Goal: Task Accomplishment & Management: Complete application form

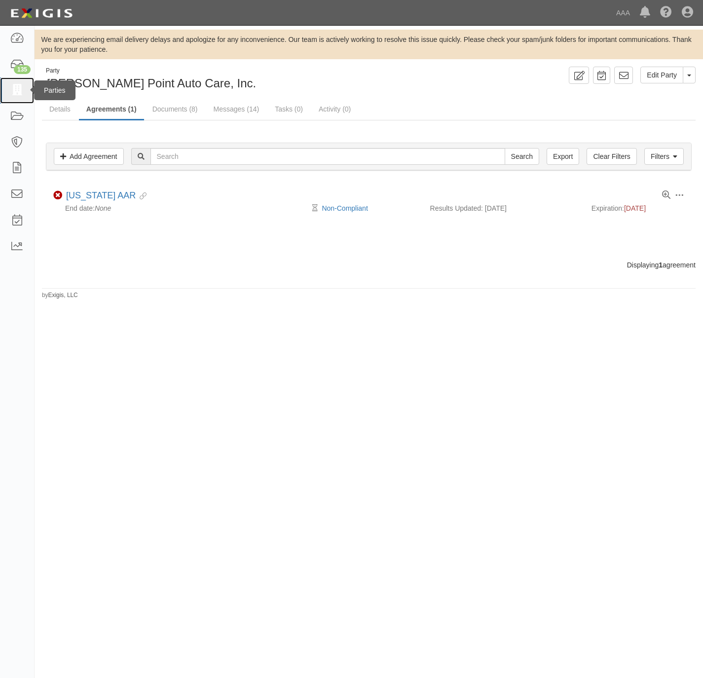
click at [21, 89] on icon at bounding box center [17, 90] width 14 height 11
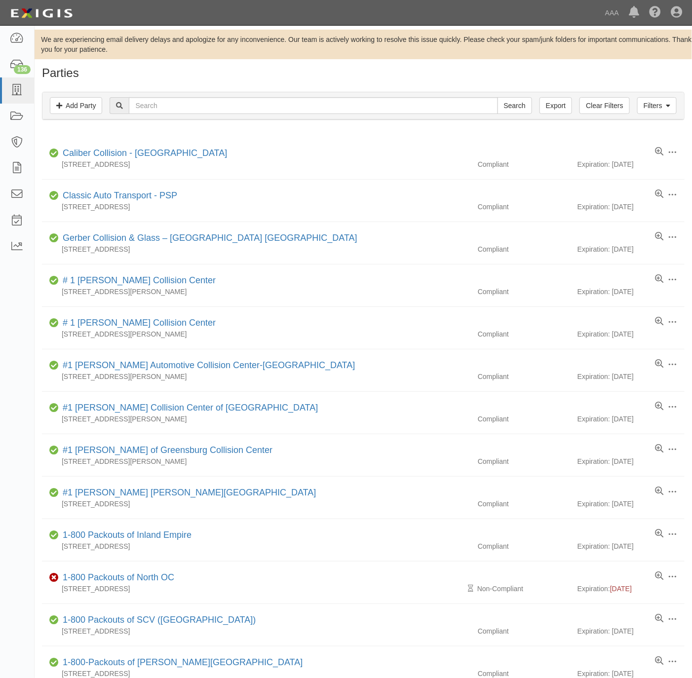
click at [167, 117] on div "Filters Add Party Clear Filters Export Search Filters" at bounding box center [363, 105] width 642 height 27
click at [170, 111] on input "text" at bounding box center [313, 105] width 369 height 17
paste input "[PERSON_NAME] Towing"
type input "[PERSON_NAME] Towing"
click at [497, 97] on input "Search" at bounding box center [514, 105] width 35 height 17
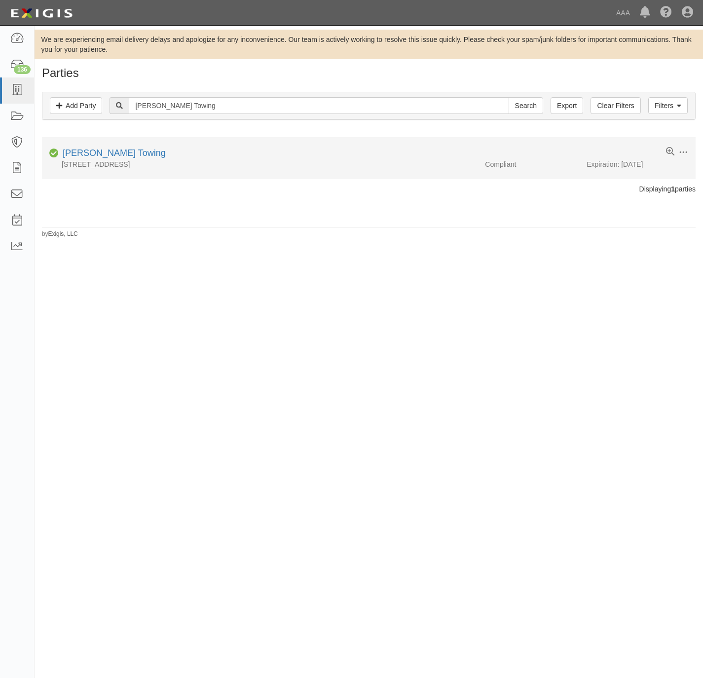
click at [92, 159] on div "[PERSON_NAME] Towing" at bounding box center [112, 153] width 107 height 13
drag, startPoint x: 76, startPoint y: 151, endPoint x: 586, endPoint y: 154, distance: 510.3
click at [76, 151] on link "[PERSON_NAME] Towing" at bounding box center [114, 153] width 103 height 10
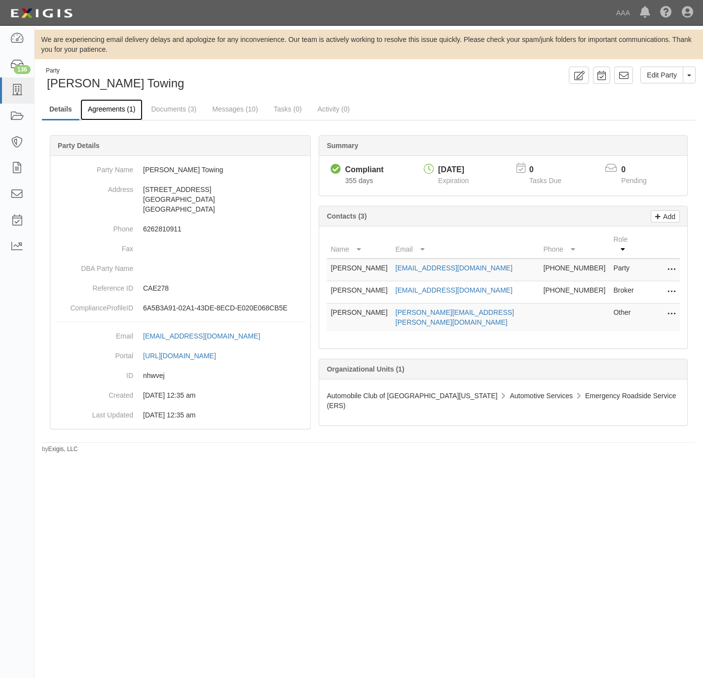
click at [110, 110] on link "Agreements (1)" at bounding box center [111, 109] width 62 height 21
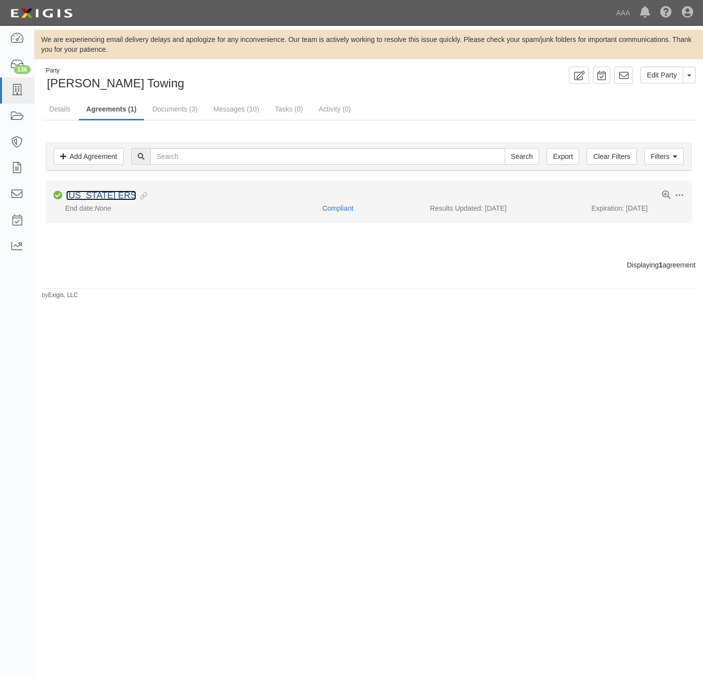
drag, startPoint x: 100, startPoint y: 197, endPoint x: 123, endPoint y: 187, distance: 25.9
click at [100, 196] on link "[US_STATE] ERS" at bounding box center [101, 195] width 70 height 10
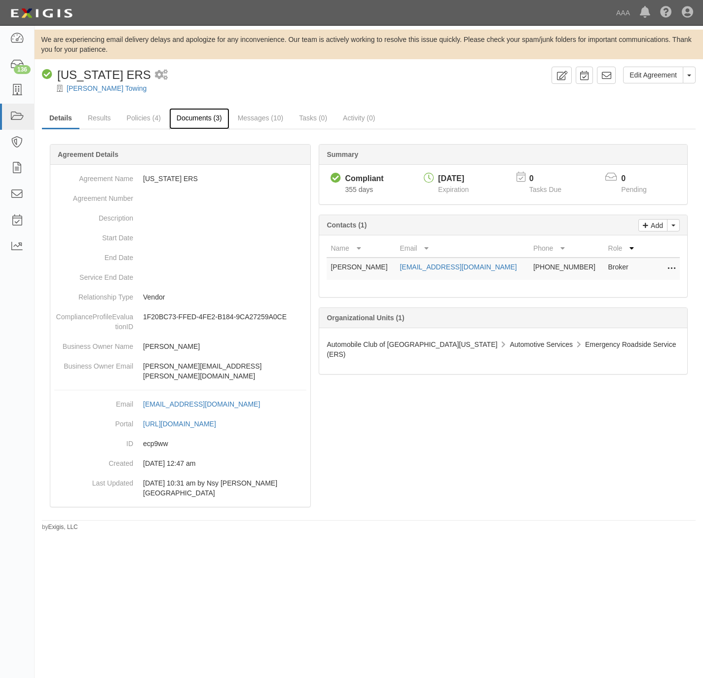
click at [191, 120] on link "Documents (3)" at bounding box center [199, 118] width 60 height 21
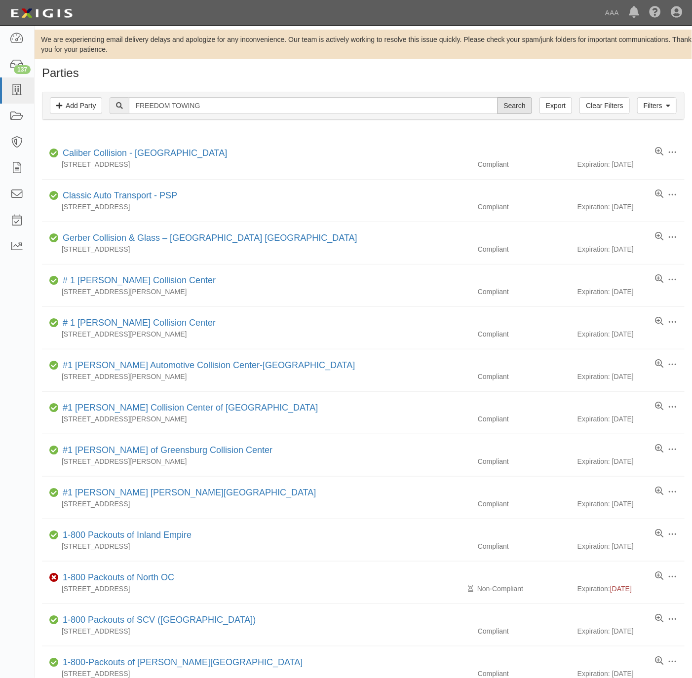
type input "FREEDOM TOWING"
click at [505, 107] on input "Search" at bounding box center [514, 105] width 35 height 17
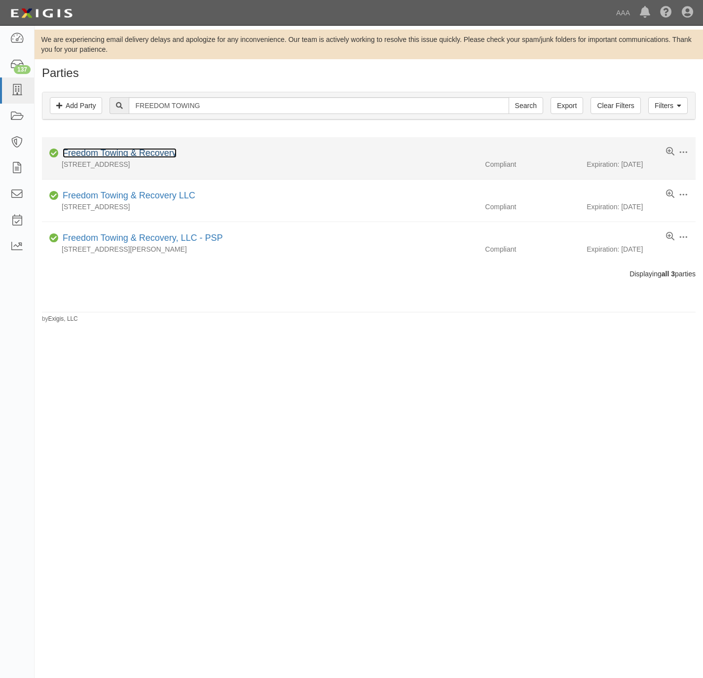
click at [117, 155] on link "Freedom Towing & Recovery" at bounding box center [120, 153] width 114 height 10
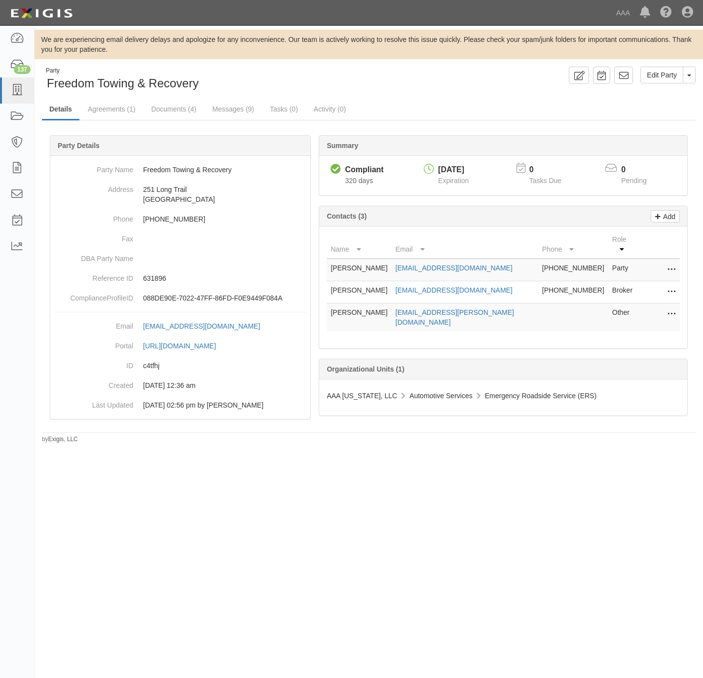
click at [428, 94] on div "Party Freedom Towing & Recovery Edit Party Toggle Party Dropdown View Audit Tra…" at bounding box center [369, 255] width 669 height 377
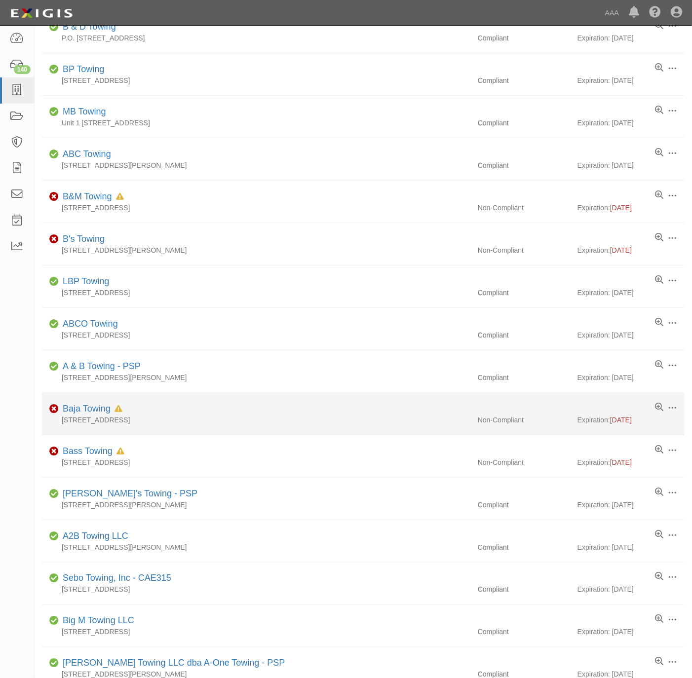
scroll to position [148, 0]
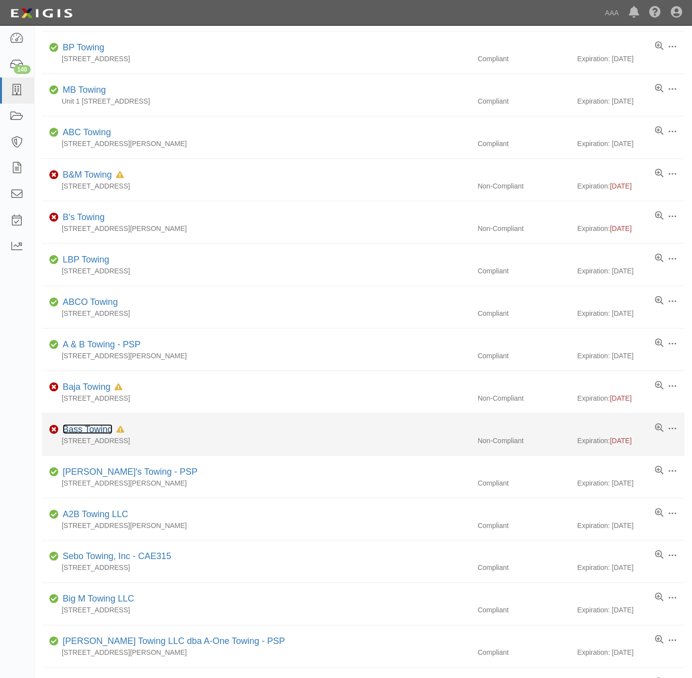
click at [90, 430] on link "Bass Towing" at bounding box center [88, 429] width 50 height 10
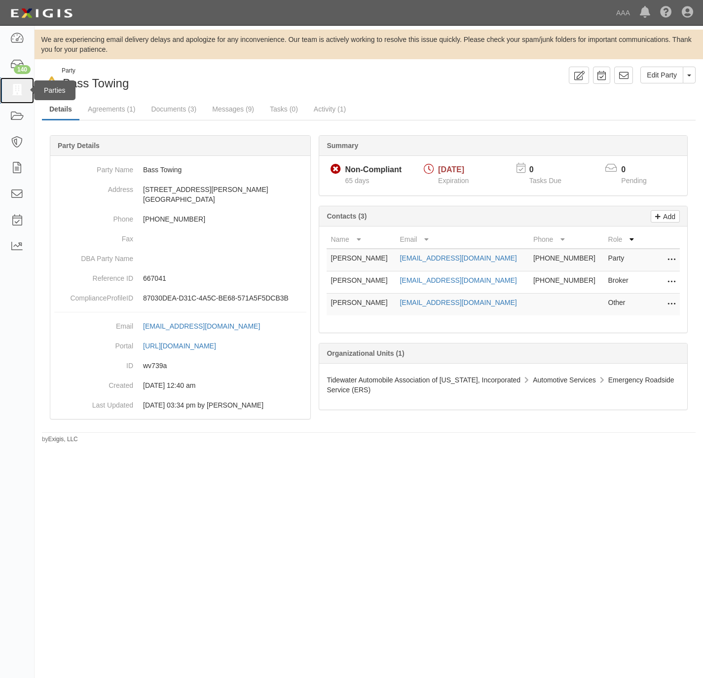
click at [24, 84] on link at bounding box center [17, 90] width 34 height 26
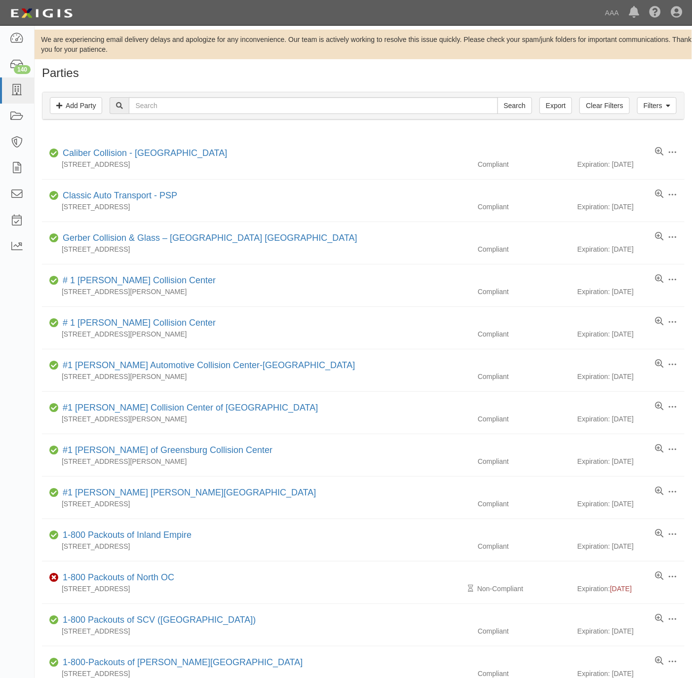
click at [347, 76] on h1 "Parties" at bounding box center [363, 73] width 642 height 13
click at [80, 99] on link "Add Party" at bounding box center [76, 105] width 52 height 17
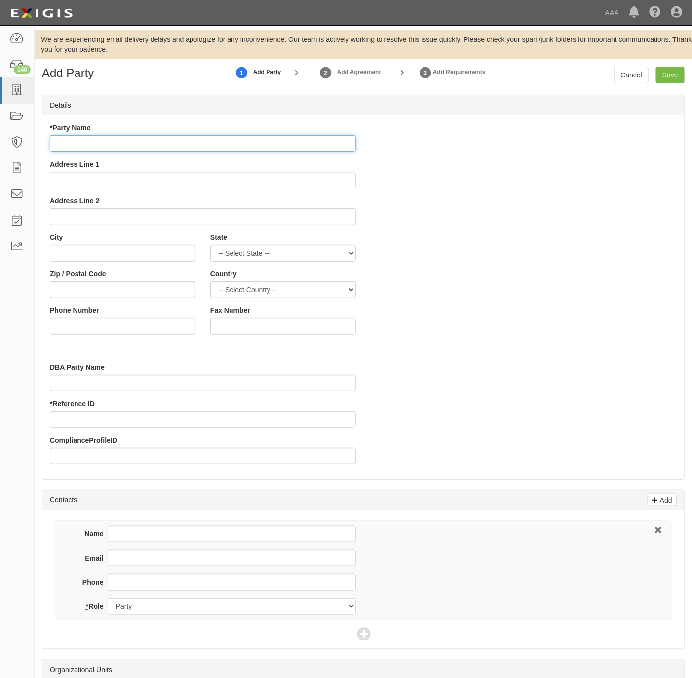
click at [284, 145] on input "* Party Name" at bounding box center [203, 143] width 306 height 17
paste input "Randy's Towing"
type input "[PERSON_NAME]'s Towing"
drag, startPoint x: 82, startPoint y: 417, endPoint x: 89, endPoint y: 406, distance: 14.0
click at [82, 415] on input "* Reference ID" at bounding box center [203, 419] width 306 height 17
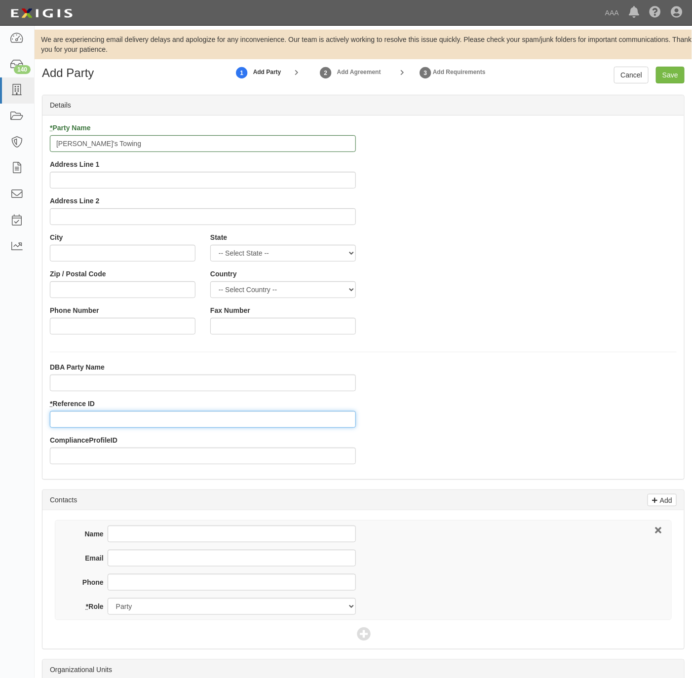
paste input "298945"
type input "298945"
click at [128, 181] on input "Address Line 1" at bounding box center [203, 180] width 306 height 17
paste input "137 Blanket Lane"
type input "137 Blanket Lane"
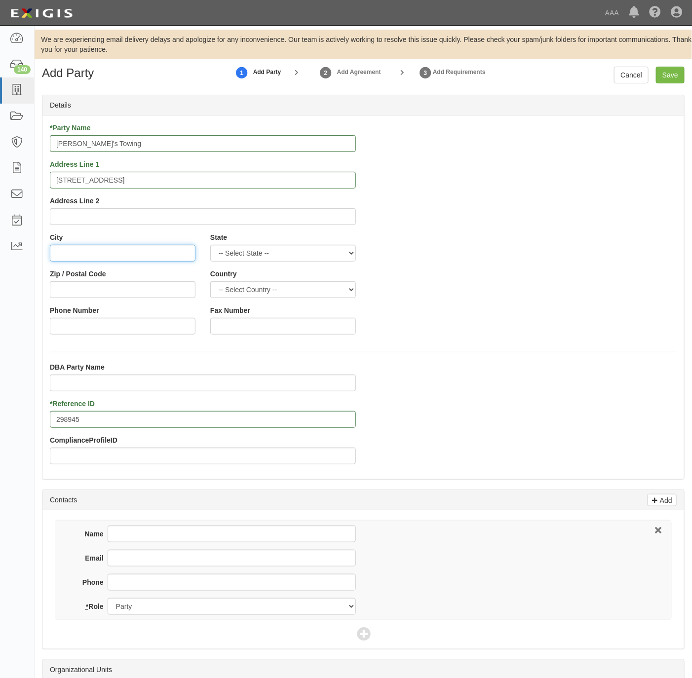
drag, startPoint x: 121, startPoint y: 255, endPoint x: 123, endPoint y: 249, distance: 5.6
click at [121, 253] on input "City" at bounding box center [123, 253] width 146 height 17
paste input "Stockton Springs, M"
type input "Stockton Springs"
select select "ME"
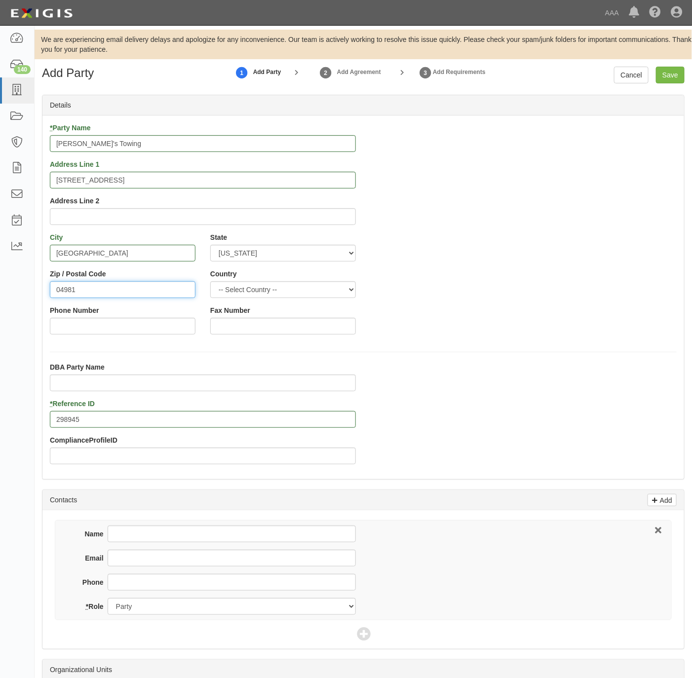
type input "04981"
click at [132, 329] on input "207-356-8945" at bounding box center [123, 326] width 146 height 17
type input "207-356-8945"
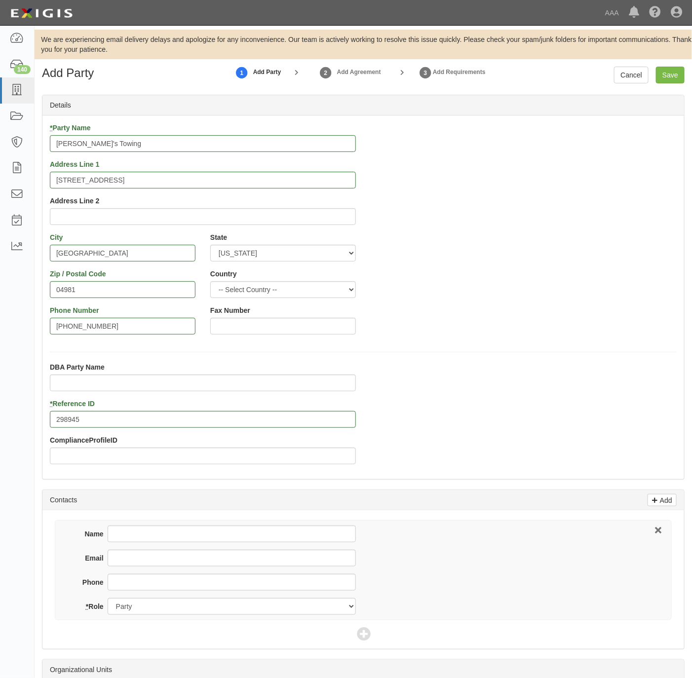
click at [146, 595] on div "Phone" at bounding box center [214, 586] width 283 height 24
click at [147, 587] on input "Phone" at bounding box center [232, 582] width 248 height 17
paste input "207-356-8945"
type input "207-356-8945"
click at [172, 535] on input "Name" at bounding box center [232, 534] width 248 height 17
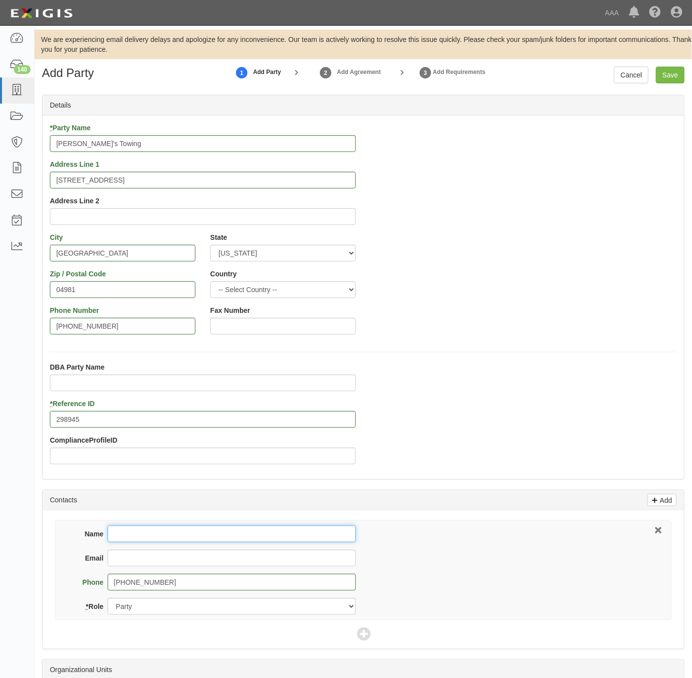
paste input "Randy Webber"
type input "Randy Webber"
click at [187, 567] on input "Email" at bounding box center [232, 558] width 248 height 17
paste input "Randy Webber"
click at [361, 631] on icon at bounding box center [364, 635] width 14 height 14
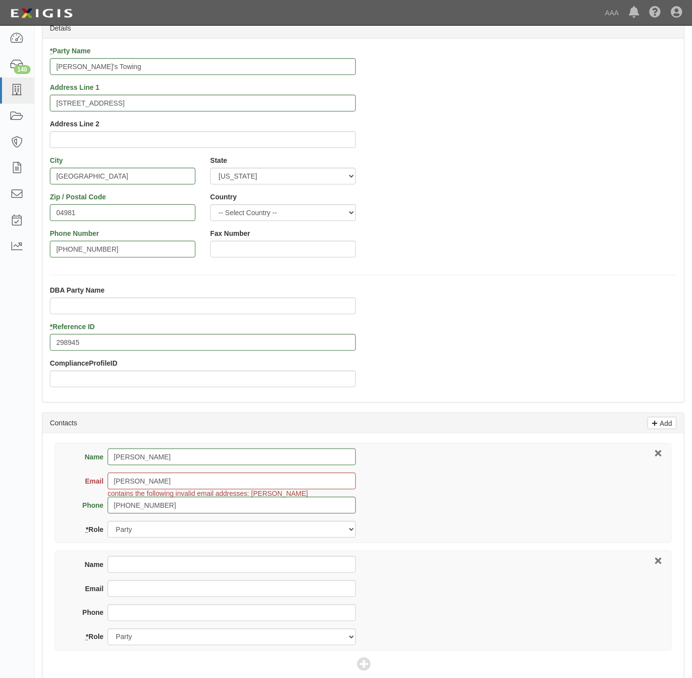
scroll to position [222, 0]
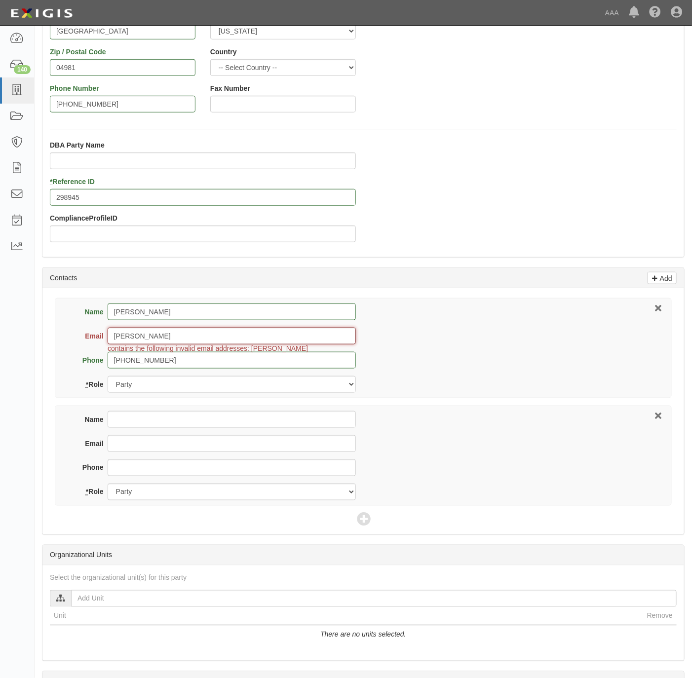
click at [192, 342] on input "Randy Webber" at bounding box center [232, 336] width 248 height 17
click at [192, 341] on input "Randy Webber" at bounding box center [232, 336] width 248 height 17
click at [191, 341] on input "Randy Webber" at bounding box center [232, 336] width 248 height 17
paste input "randystowco@gmail.com"
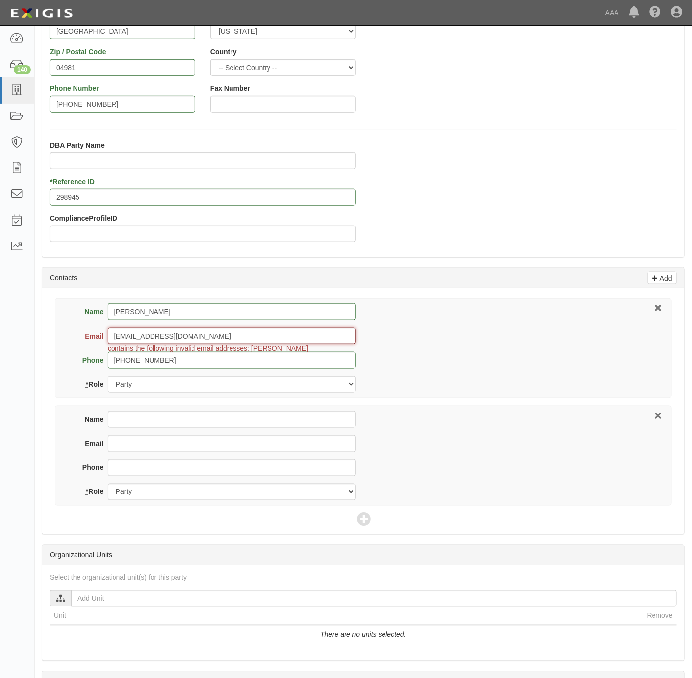
type input "randystowco@gmail.com"
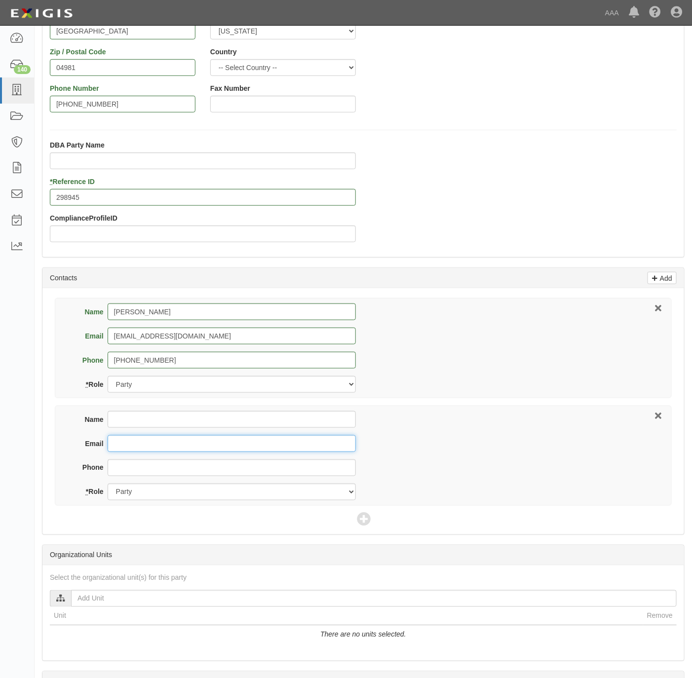
click at [181, 444] on input "Email" at bounding box center [232, 443] width 248 height 17
paste input "progressivecommercial@email.progressive.com"
type input "progressivecommercial@email.progressive.com"
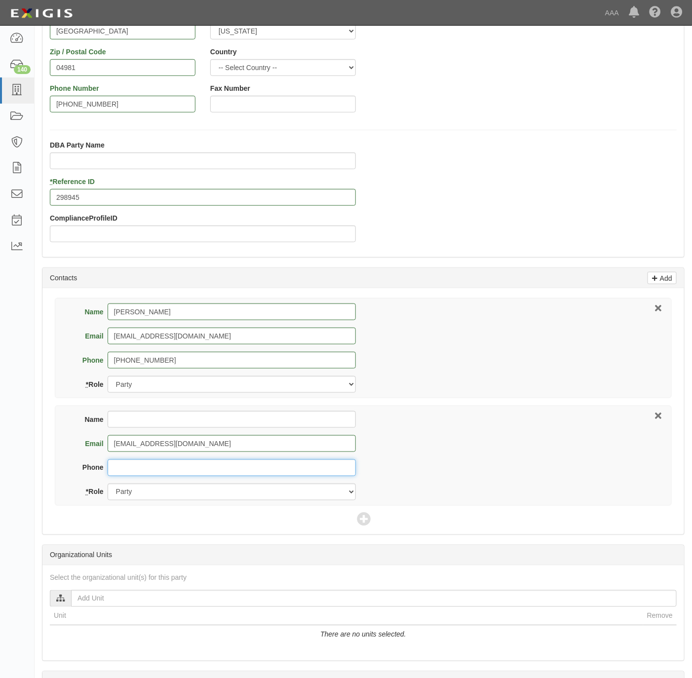
click at [235, 474] on input "Phone" at bounding box center [232, 467] width 248 height 17
paste input "800-444-4487"
type input "800-444-4487"
drag, startPoint x: 227, startPoint y: 500, endPoint x: 215, endPoint y: 528, distance: 29.6
click at [215, 528] on div "Name Randy Webber Email randystowco@gmail.com Phone 207-356-8945 * Role Party B…" at bounding box center [363, 411] width 642 height 246
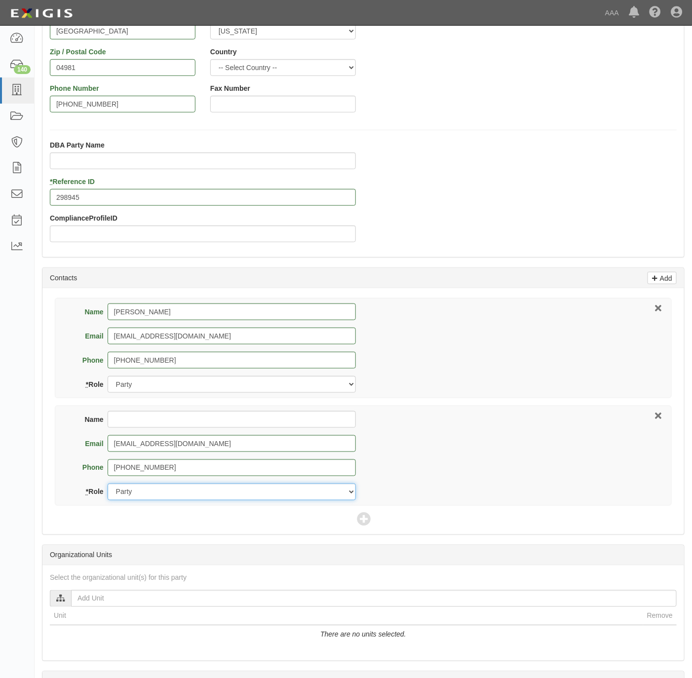
select select "Broker"
click at [108, 486] on select "Party Broker Other" at bounding box center [232, 492] width 248 height 17
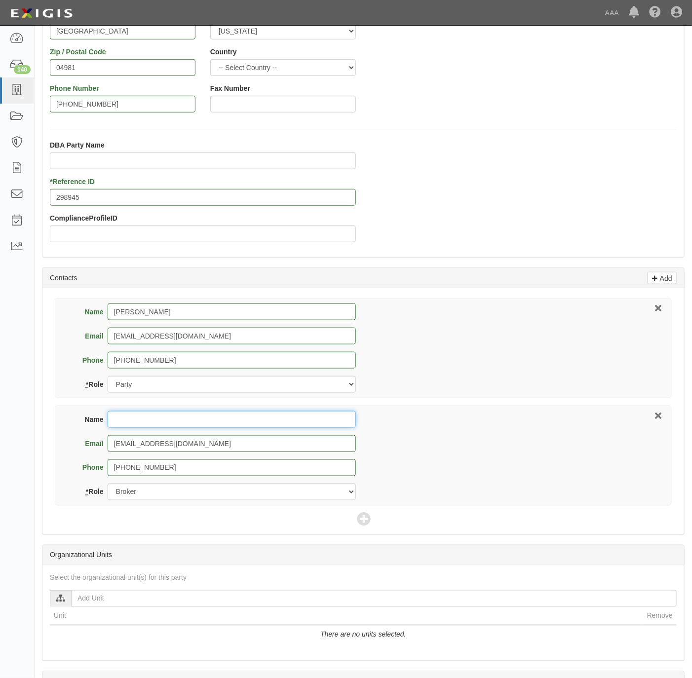
drag, startPoint x: 175, startPoint y: 426, endPoint x: 175, endPoint y: 419, distance: 6.9
click at [175, 421] on input "Name" at bounding box center [232, 419] width 248 height 17
paste input "Progressive Commercial"
type input "Progressive Commercial"
click at [366, 520] on icon at bounding box center [364, 520] width 14 height 14
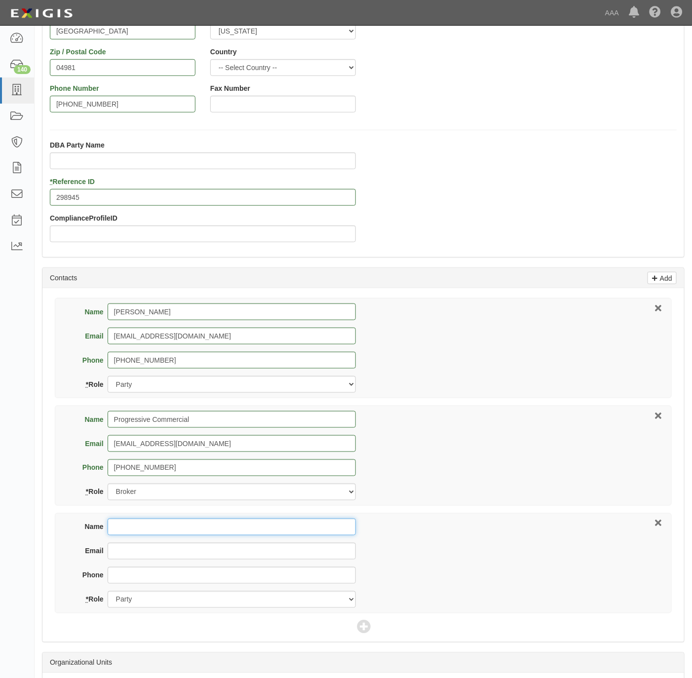
click at [131, 529] on input "Name" at bounding box center [232, 527] width 248 height 17
paste input "Eddie Lopez"
type input "Eddie Lopez"
type input "lopez.eddie@ace.aaa.com"
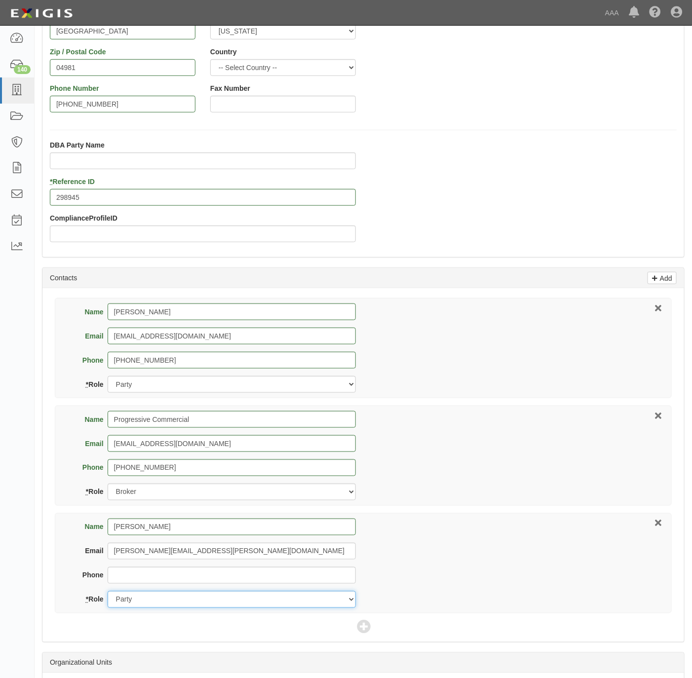
click at [243, 606] on select "Party Broker Other" at bounding box center [232, 599] width 248 height 17
select select "Other"
click at [108, 594] on select "Party Broker Other" at bounding box center [232, 599] width 248 height 17
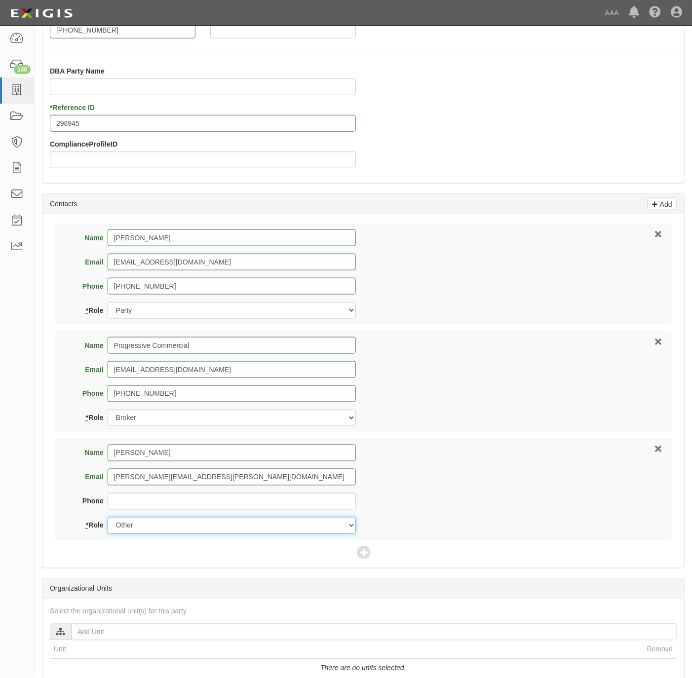
scroll to position [439, 0]
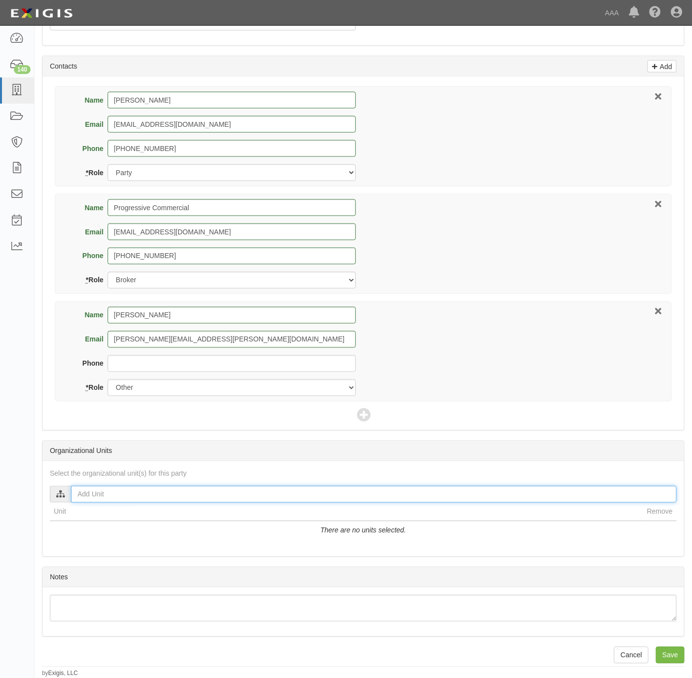
click at [129, 501] on div "AAA East Central Automotive Services Emergency Roadside Service (ERS) Approved …" at bounding box center [363, 494] width 627 height 17
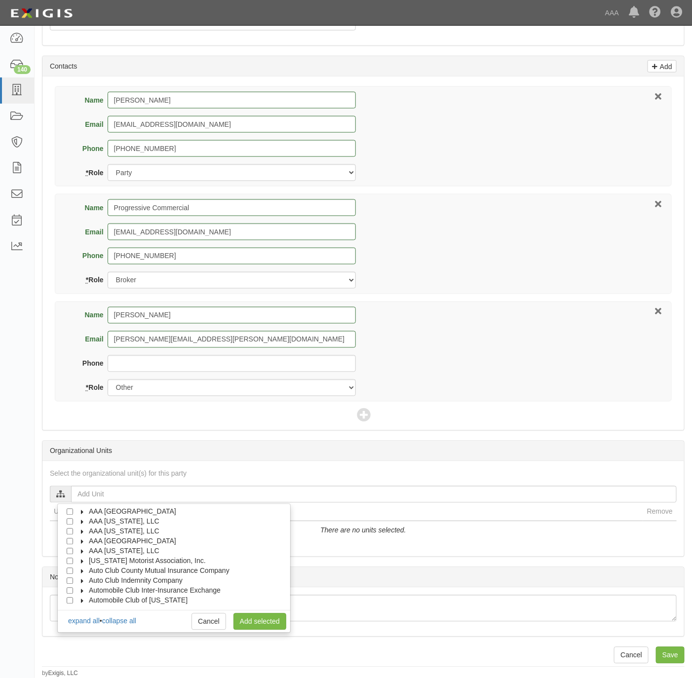
click at [159, 543] on label "AAA [GEOGRAPHIC_DATA]" at bounding box center [126, 541] width 100 height 10
click at [147, 551] on span "Automotive Services" at bounding box center [129, 551] width 63 height 8
click at [87, 567] on div at bounding box center [89, 570] width 9 height 6
click at [91, 570] on input "Emergency Roadside Service (ERS)" at bounding box center [87, 571] width 6 height 6
checkbox input "true"
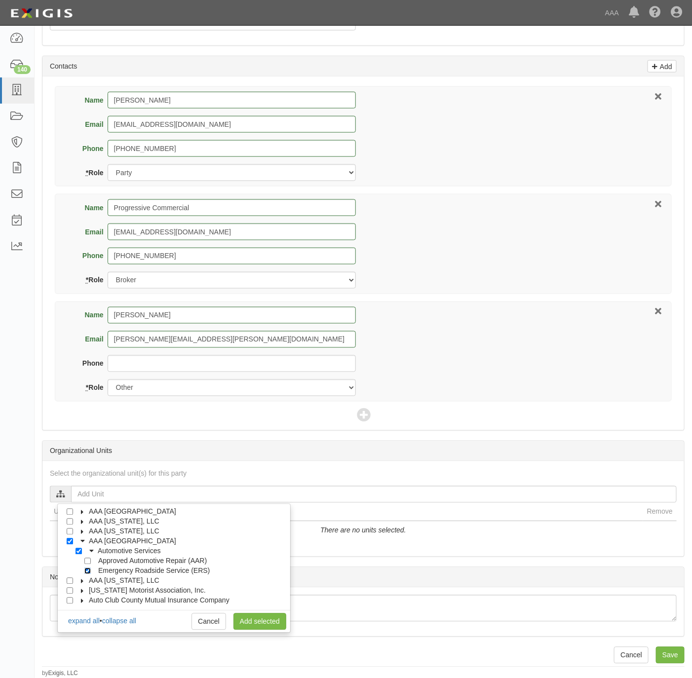
checkbox input "true"
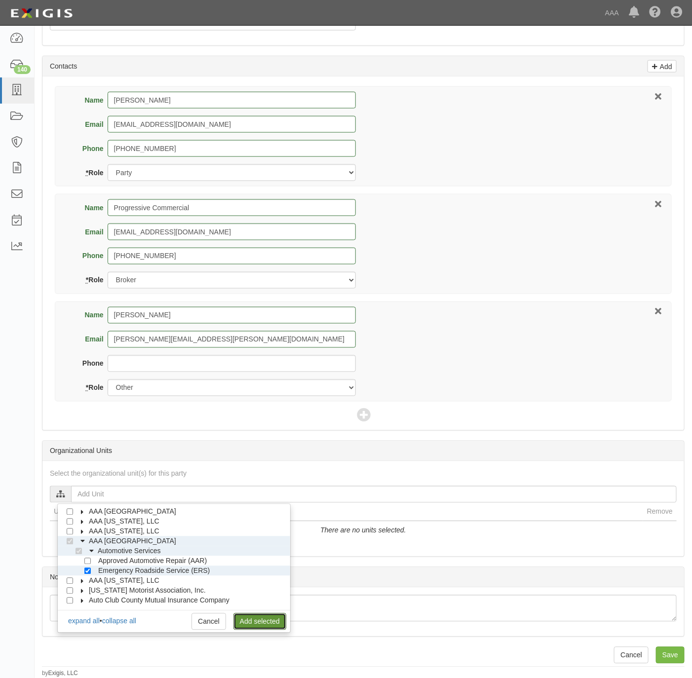
click at [268, 622] on link "Add selected" at bounding box center [259, 621] width 53 height 17
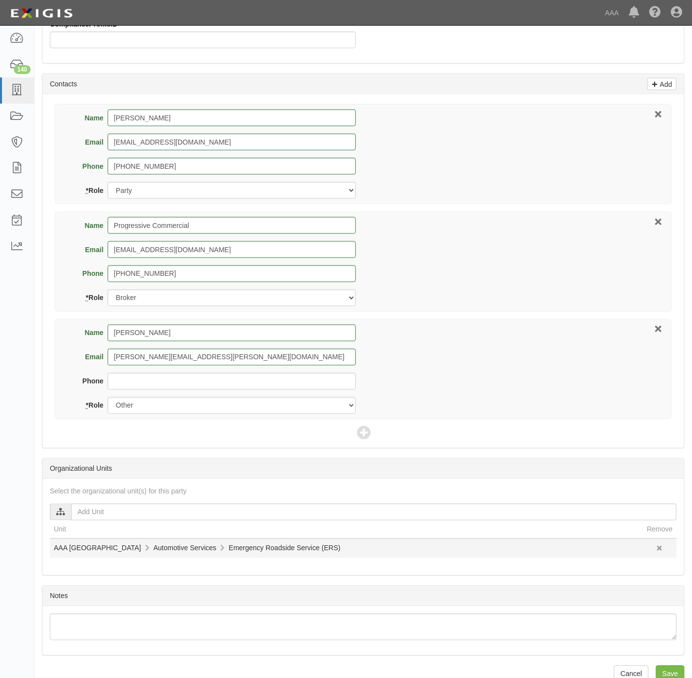
scroll to position [440, 0]
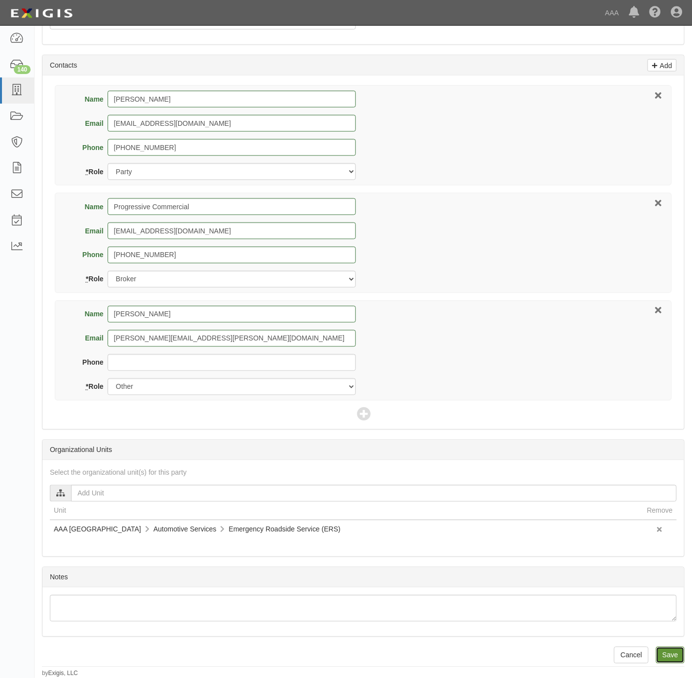
click at [668, 656] on input "Save" at bounding box center [670, 655] width 29 height 17
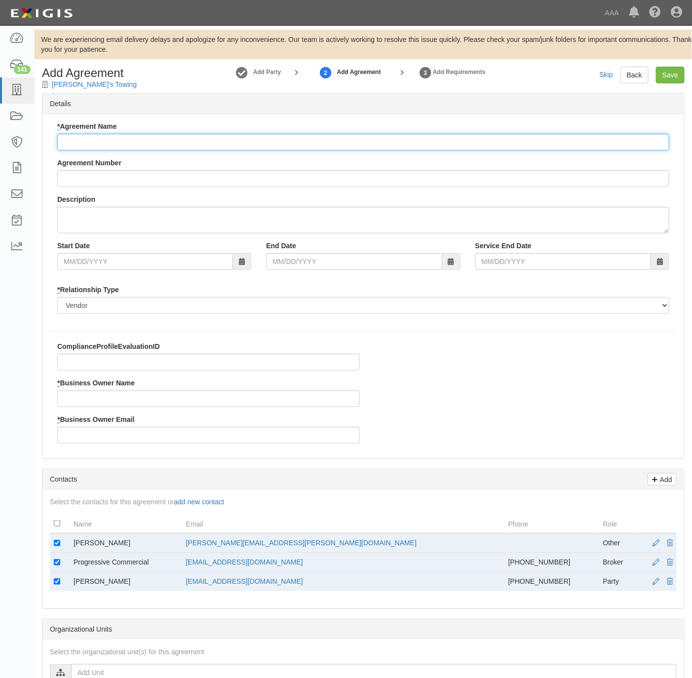
click at [123, 144] on input "* Agreement Name" at bounding box center [363, 142] width 612 height 17
type input "NNE ERS"
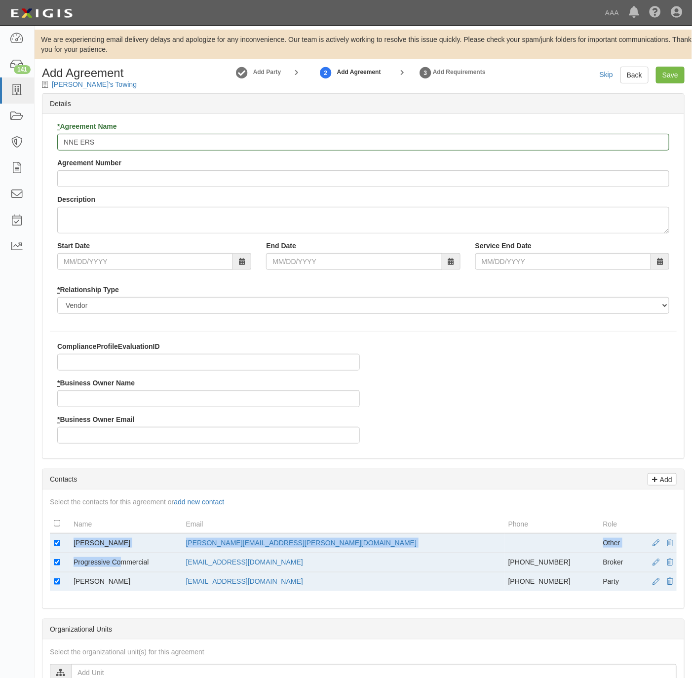
drag, startPoint x: 120, startPoint y: 556, endPoint x: 76, endPoint y: 546, distance: 45.9
click at [76, 546] on tbody "Eddie Lopez lopez.eddie@ace.aaa.com Other Progressive Commercial progressivecom…" at bounding box center [363, 562] width 627 height 58
drag, startPoint x: 76, startPoint y: 546, endPoint x: 125, endPoint y: 540, distance: 49.7
click at [125, 540] on td "Eddie Lopez" at bounding box center [126, 543] width 113 height 20
drag, startPoint x: 123, startPoint y: 544, endPoint x: 73, endPoint y: 547, distance: 50.4
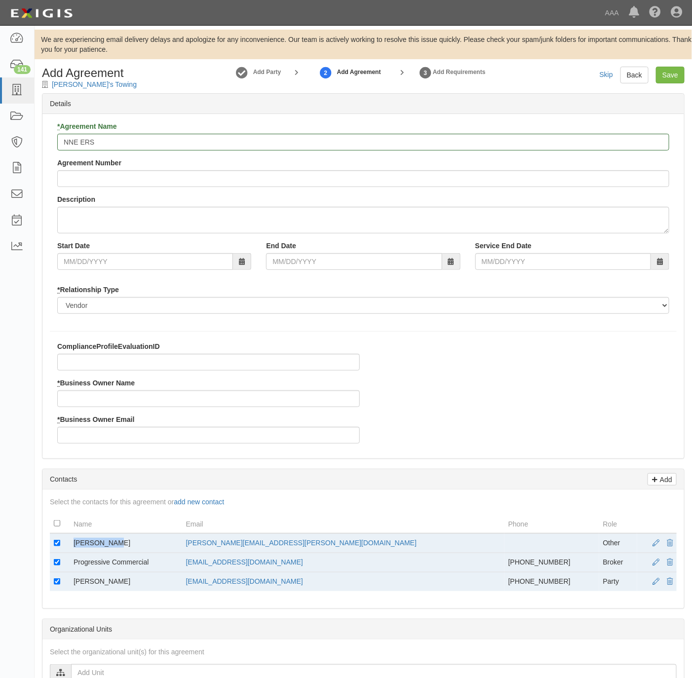
click at [73, 547] on td "Eddie Lopez" at bounding box center [126, 543] width 113 height 20
copy td "Eddie Lopez"
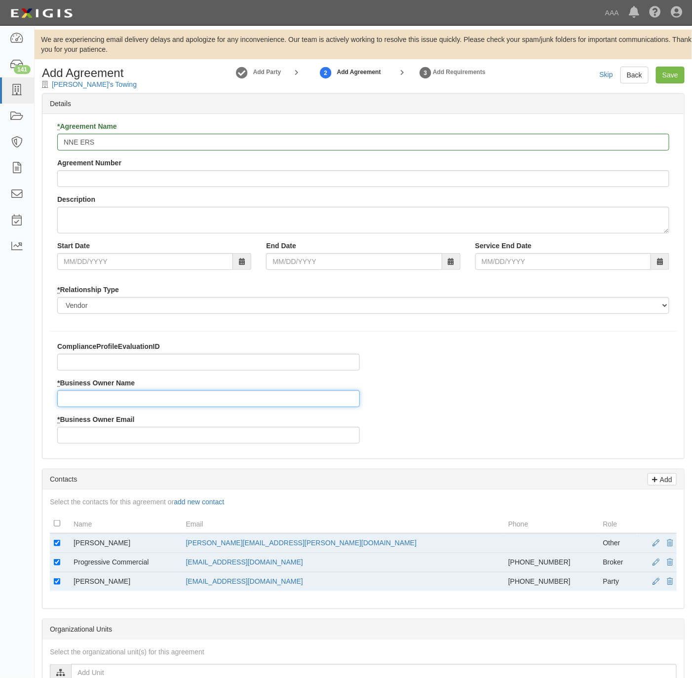
drag, startPoint x: 73, startPoint y: 547, endPoint x: 114, endPoint y: 396, distance: 156.6
click at [92, 394] on input "* Business Owner Name" at bounding box center [208, 398] width 302 height 17
paste input "Eddie Lopez"
type input "Eddie Lopez"
drag, startPoint x: 328, startPoint y: 556, endPoint x: 260, endPoint y: 548, distance: 68.6
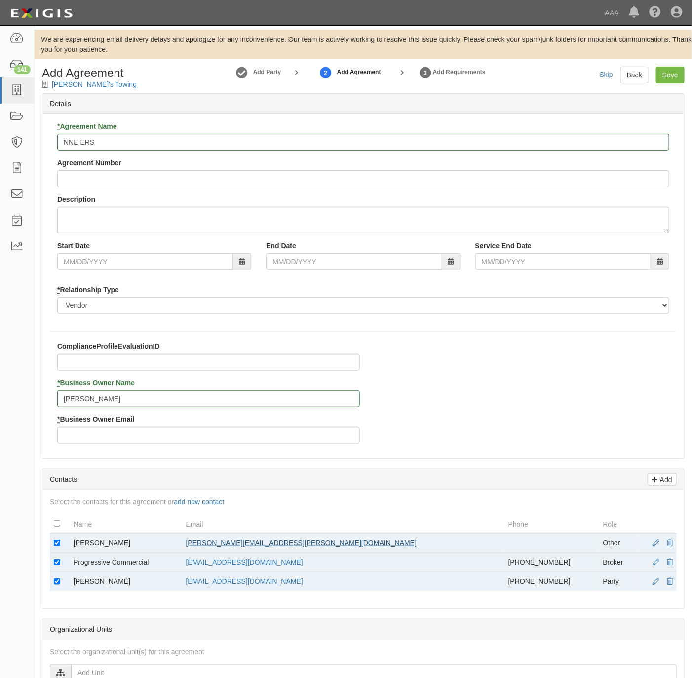
click at [260, 548] on tbody "Eddie Lopez lopez.eddie@ace.aaa.com Other Progressive Commercial progressivecom…" at bounding box center [363, 562] width 627 height 58
drag, startPoint x: 260, startPoint y: 548, endPoint x: 323, endPoint y: 545, distance: 63.7
click at [325, 540] on td "lopez.eddie@ace.aaa.com" at bounding box center [343, 543] width 322 height 20
drag, startPoint x: 323, startPoint y: 548, endPoint x: 217, endPoint y: 552, distance: 106.2
click at [217, 552] on tr "Eddie Lopez lopez.eddie@ace.aaa.com Other" at bounding box center [363, 543] width 627 height 20
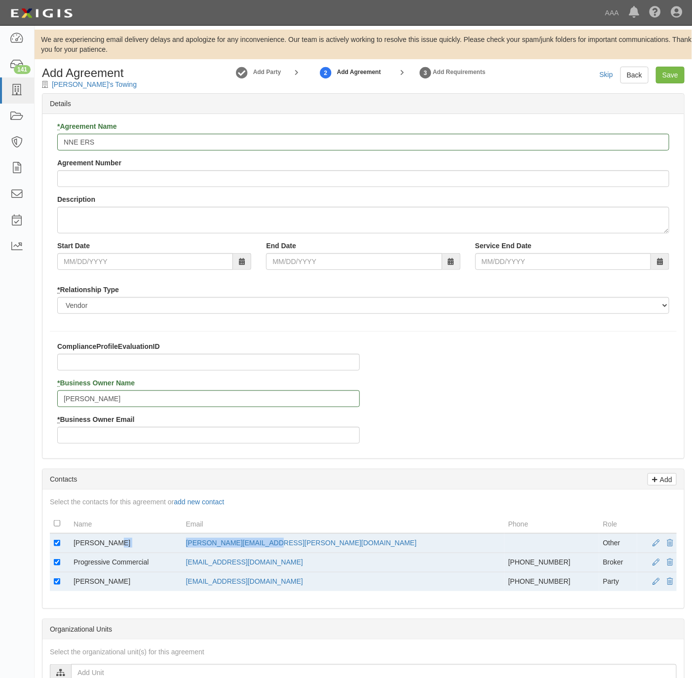
copy tr "lopez.eddie@ace.aaa.com"
click at [86, 439] on input "* Business Owner Email" at bounding box center [208, 435] width 302 height 17
paste input "lopez.eddie@ace.aaa.com"
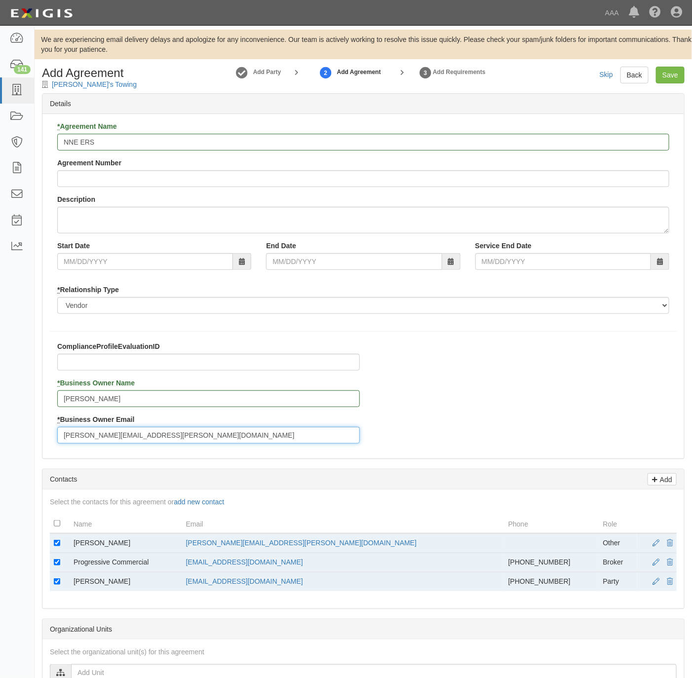
drag, startPoint x: 71, startPoint y: 438, endPoint x: 81, endPoint y: 438, distance: 10.4
click at [73, 437] on input "lopez.eddie@ace.aaa.com" at bounding box center [208, 435] width 302 height 17
type input "lopez.eddie@ace.aaa.com"
click at [62, 540] on td at bounding box center [60, 543] width 20 height 20
click at [58, 546] on input "checkbox" at bounding box center [57, 543] width 6 height 6
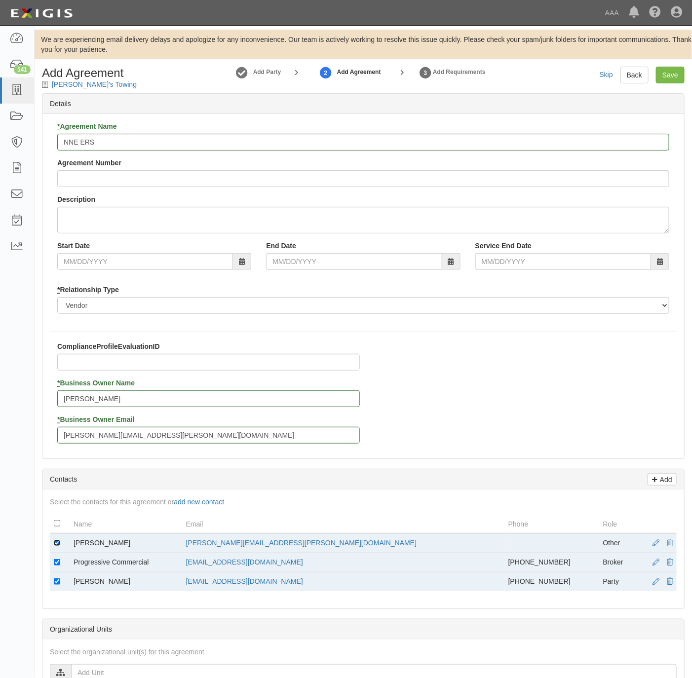
checkbox input "false"
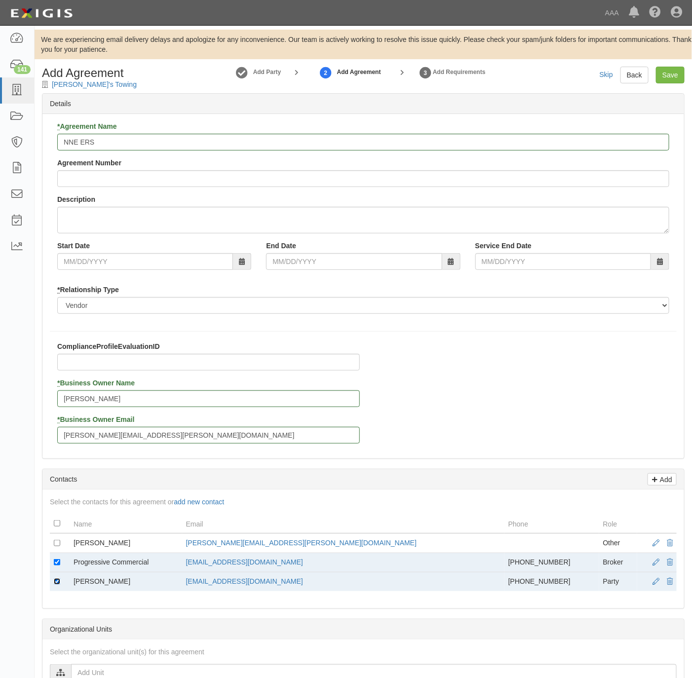
click at [54, 585] on input "checkbox" at bounding box center [57, 581] width 6 height 6
checkbox input "false"
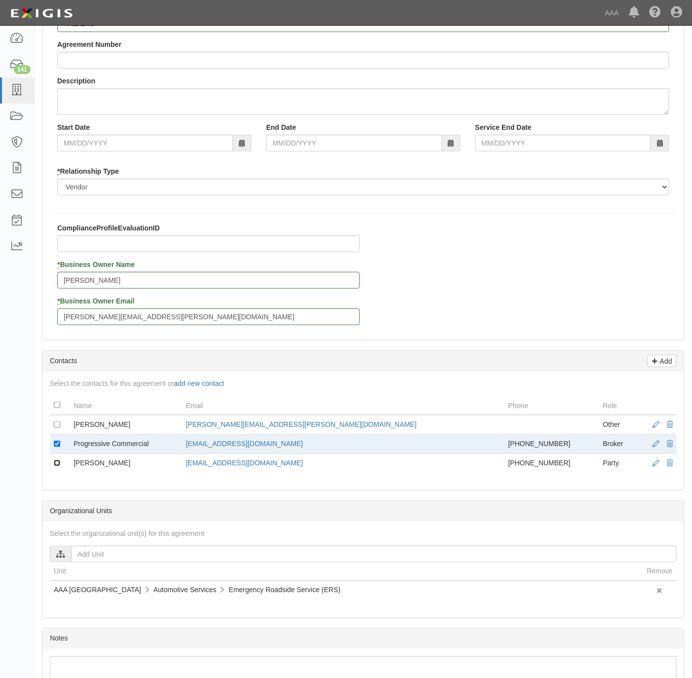
scroll to position [268, 0]
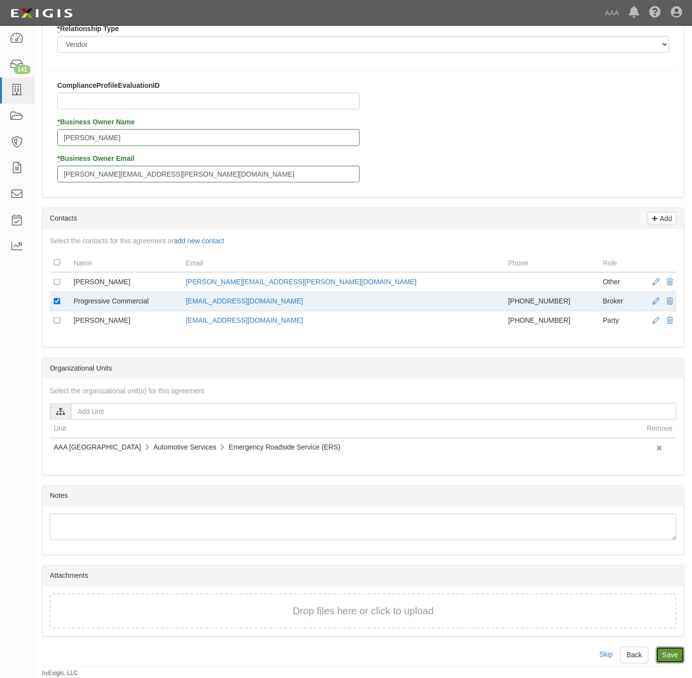
click at [674, 650] on input "Save" at bounding box center [670, 655] width 29 height 17
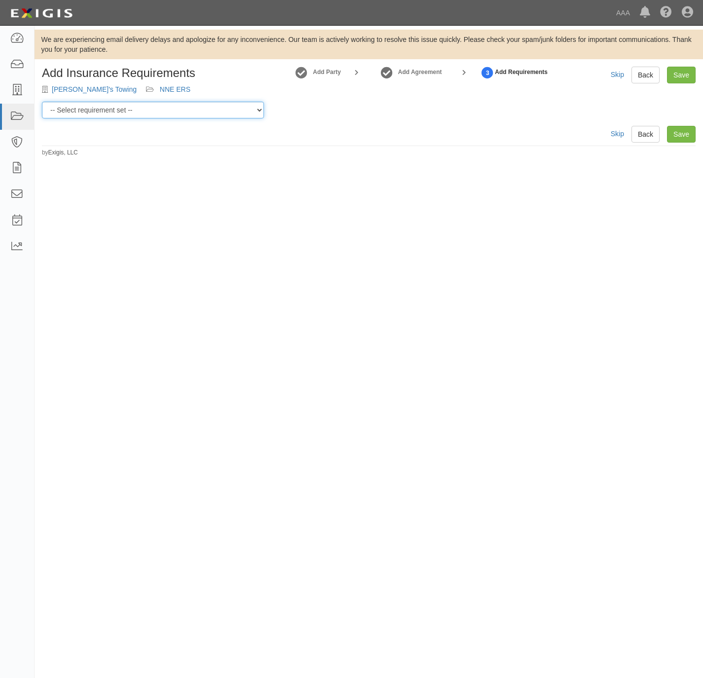
click at [225, 110] on select "-- Select requirement set -- AAA East Central AAR AAA East Central ERS AAA East…" at bounding box center [153, 110] width 222 height 17
select select "16740"
click at [42, 102] on select "-- Select requirement set -- AAA East Central AAR AAA East Central ERS AAA East…" at bounding box center [153, 110] width 222 height 17
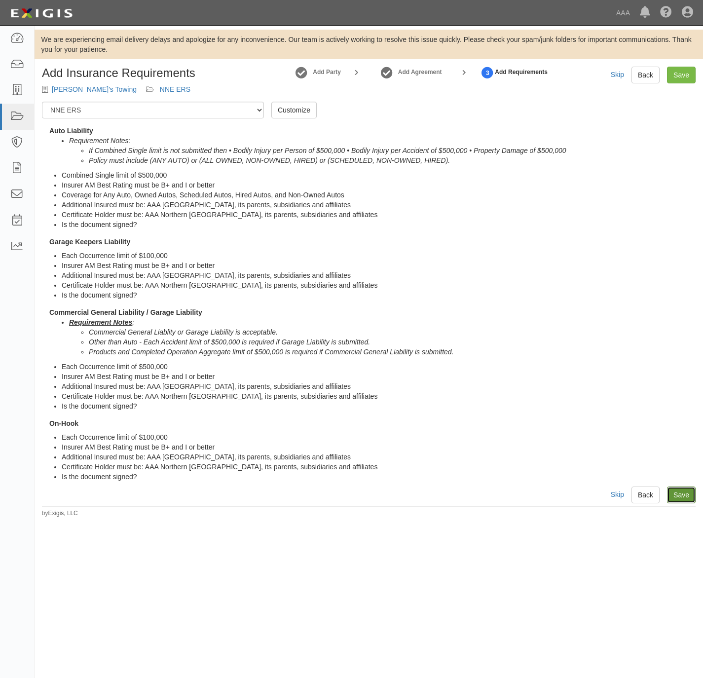
click at [687, 492] on link "Save" at bounding box center [681, 495] width 29 height 17
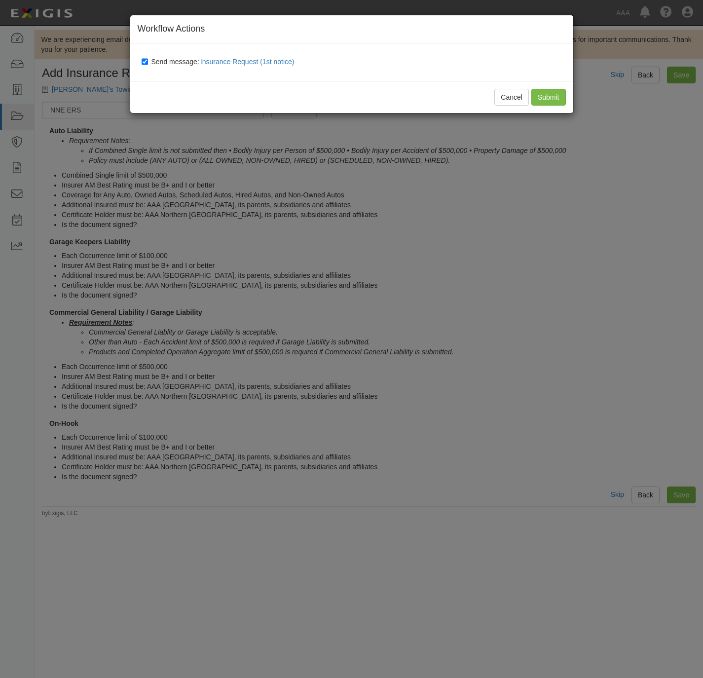
click at [154, 57] on label "Send message: Insurance Request (1st notice)" at bounding box center [220, 62] width 157 height 13
click at [142, 60] on input "Send message: Insurance Request (1st notice)" at bounding box center [145, 62] width 6 height 8
checkbox input "false"
click at [561, 91] on input "Submit" at bounding box center [548, 97] width 35 height 17
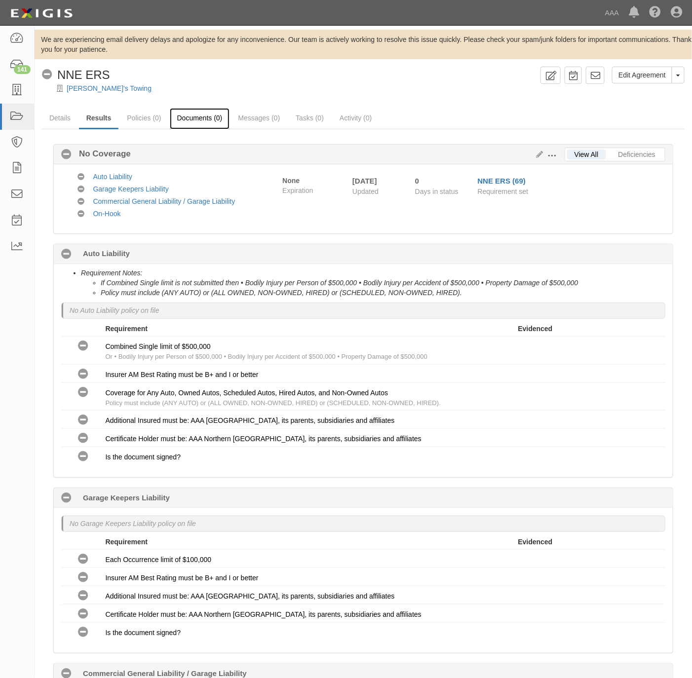
click at [214, 109] on link "Documents (0)" at bounding box center [200, 118] width 60 height 21
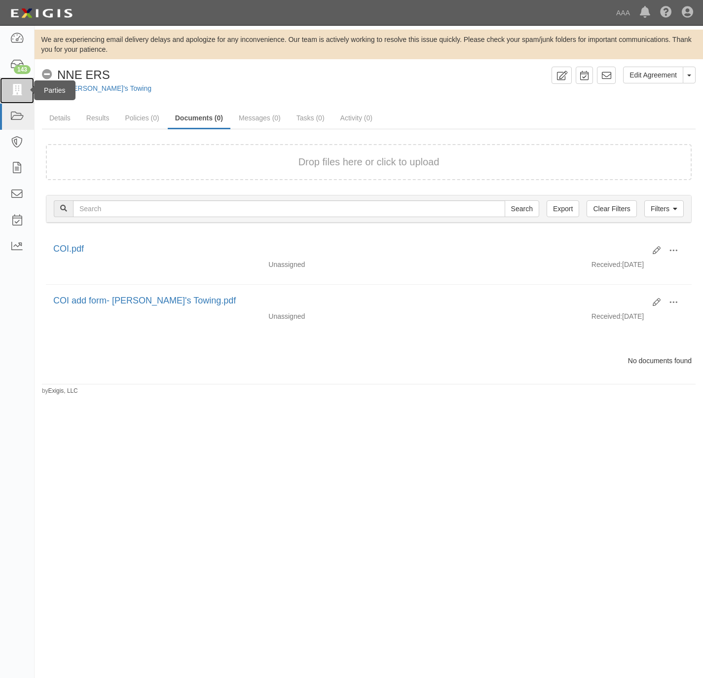
click at [16, 92] on icon at bounding box center [17, 90] width 14 height 11
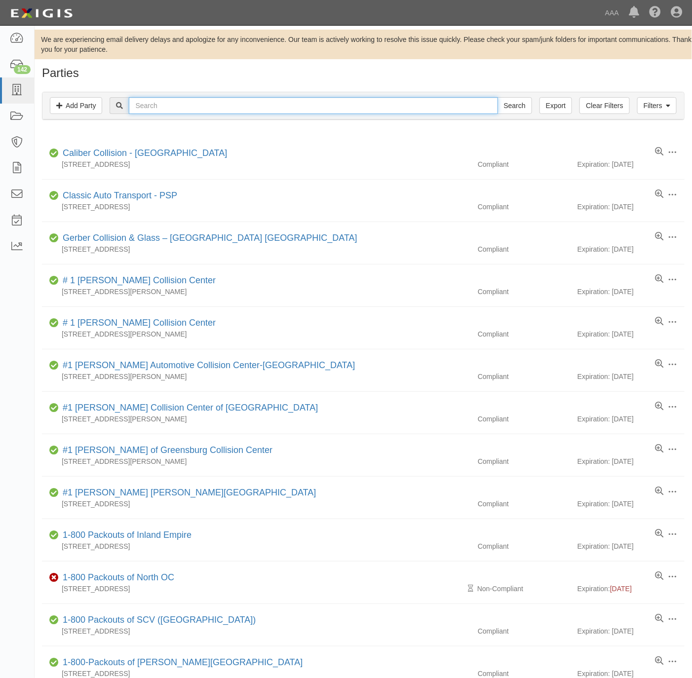
click at [166, 101] on input "text" at bounding box center [313, 105] width 369 height 17
paste input "Auto Lock Specialists"
type input "Auto Lock Specialists"
click at [506, 103] on input "Search" at bounding box center [514, 105] width 35 height 17
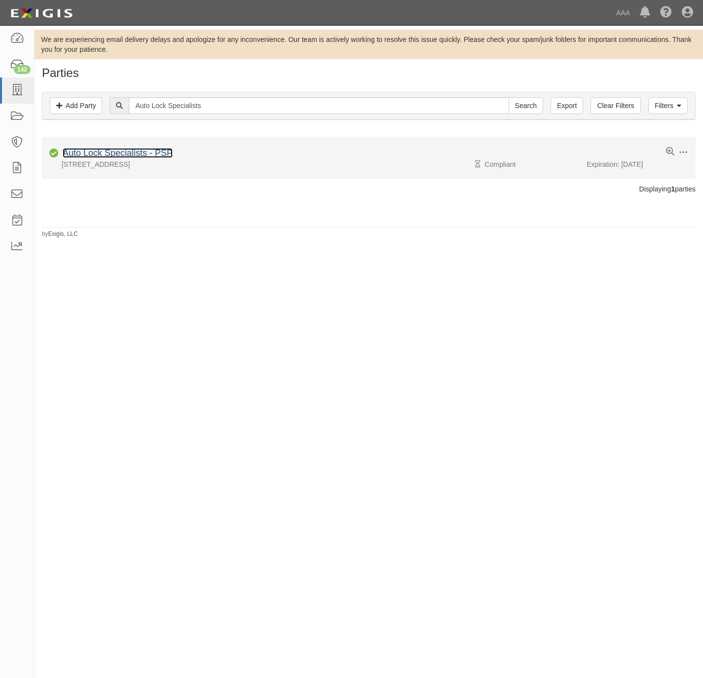
click at [89, 151] on link "Auto Lock Specialists - PSP" at bounding box center [118, 153] width 110 height 10
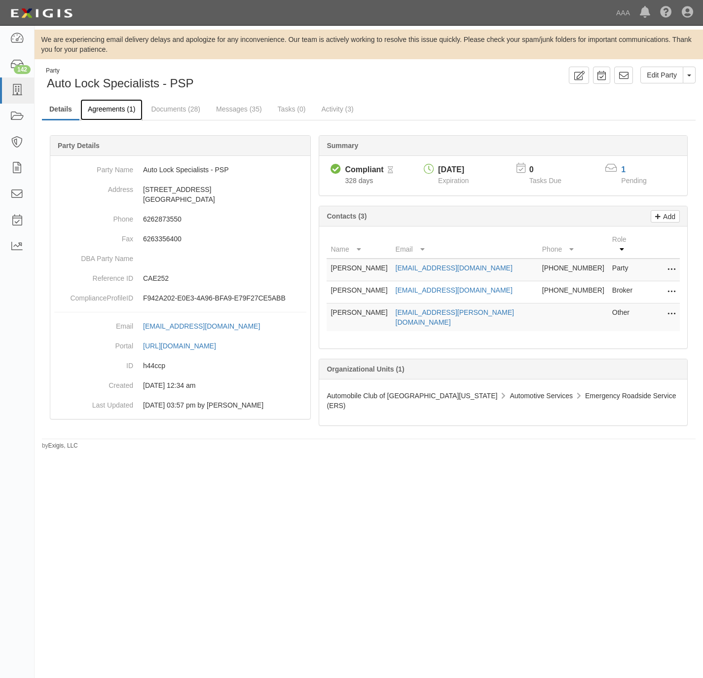
click at [107, 111] on link "Agreements (1)" at bounding box center [111, 109] width 62 height 21
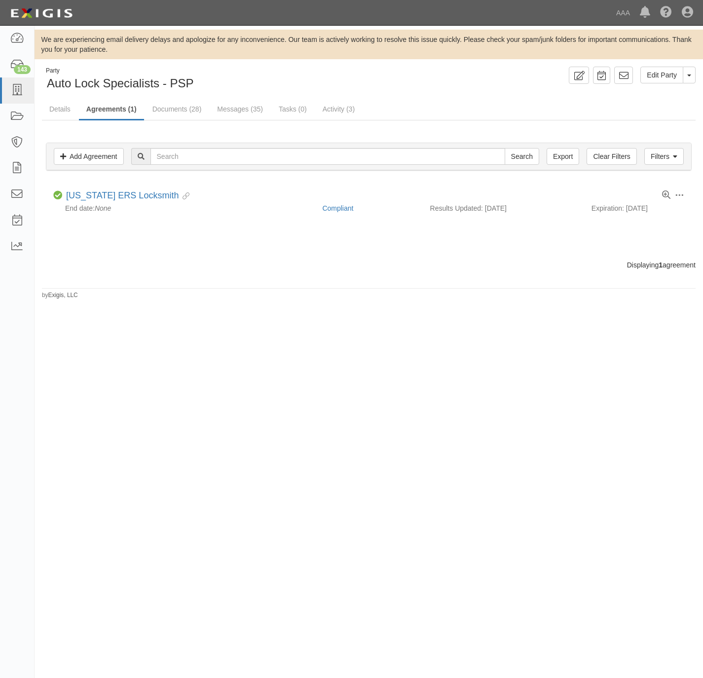
click at [489, 93] on div "Party Auto Lock Specialists - PSP Edit Party Toggle Party Dropdown View Audit T…" at bounding box center [369, 183] width 669 height 233
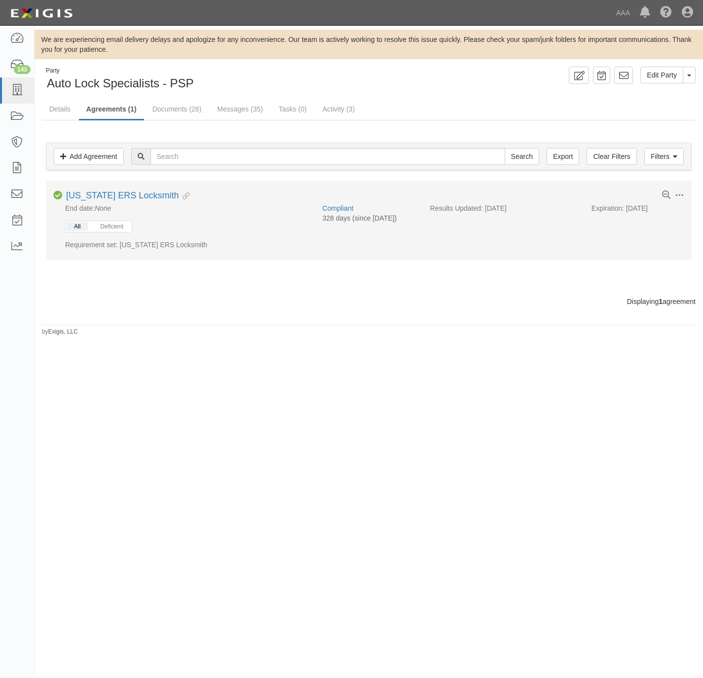
click at [149, 228] on div "All Deficient There are no deficiencies Compliant Auto Liability Compliant Comm…" at bounding box center [180, 235] width 254 height 29
click at [104, 227] on button "Deficient" at bounding box center [112, 226] width 38 height 9
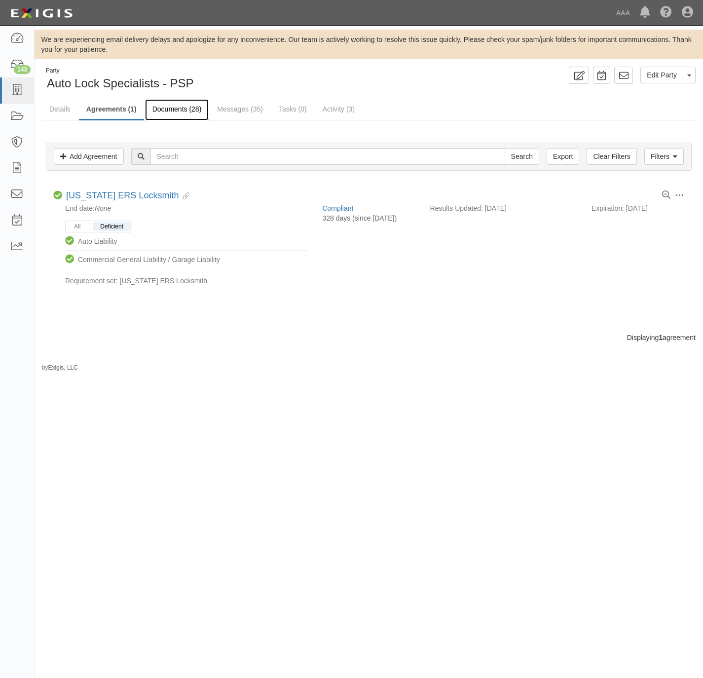
click at [185, 113] on link "Documents (28)" at bounding box center [177, 109] width 64 height 21
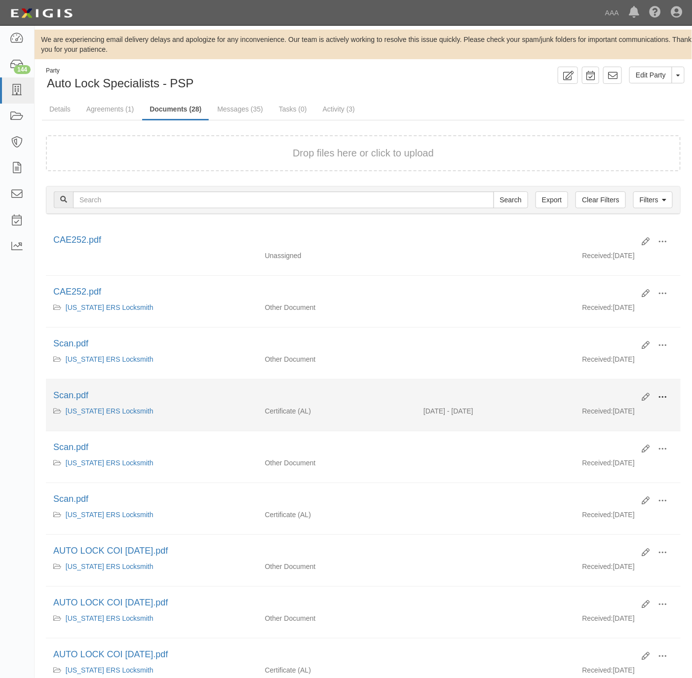
click at [669, 400] on button at bounding box center [662, 397] width 22 height 17
click at [618, 419] on link "View" at bounding box center [614, 412] width 78 height 18
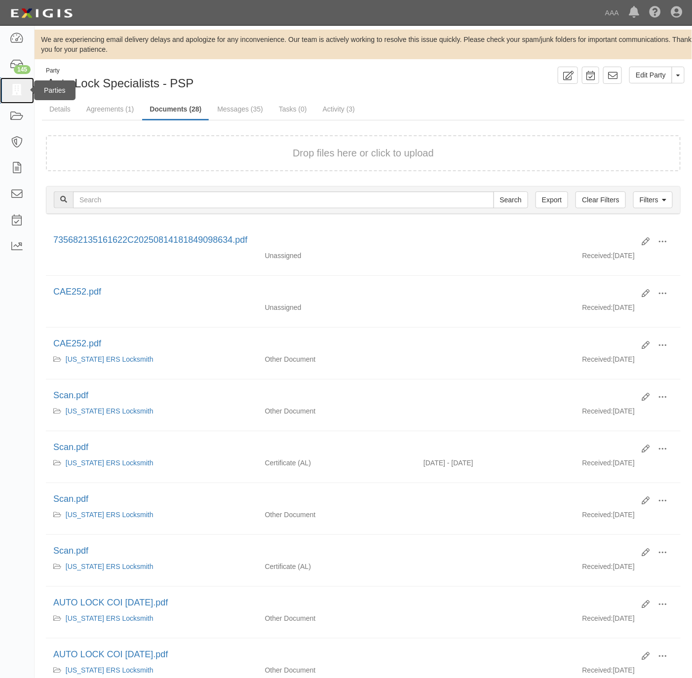
click at [25, 88] on link at bounding box center [17, 90] width 34 height 26
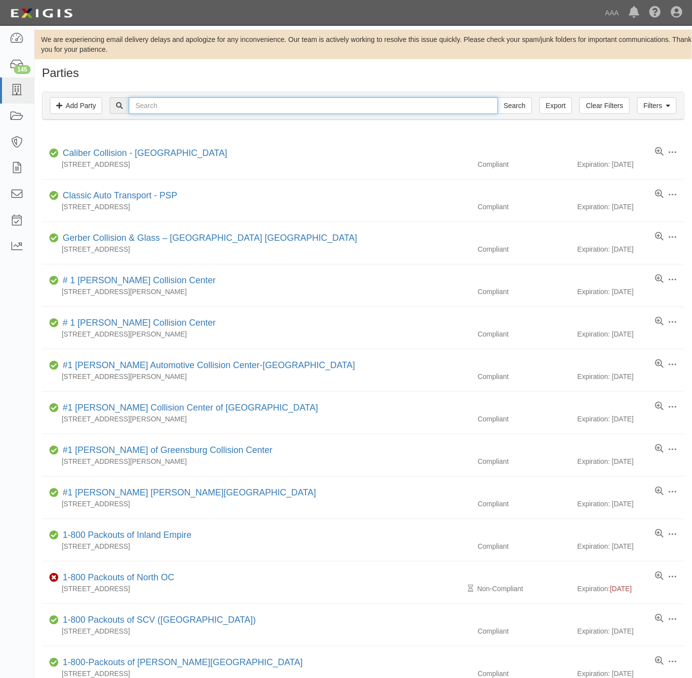
click at [151, 104] on input "text" at bounding box center [313, 105] width 369 height 17
paste input "TOP TIER TOWING"
type input "TOP TIER TOWING"
click at [510, 107] on input "Search" at bounding box center [514, 105] width 35 height 17
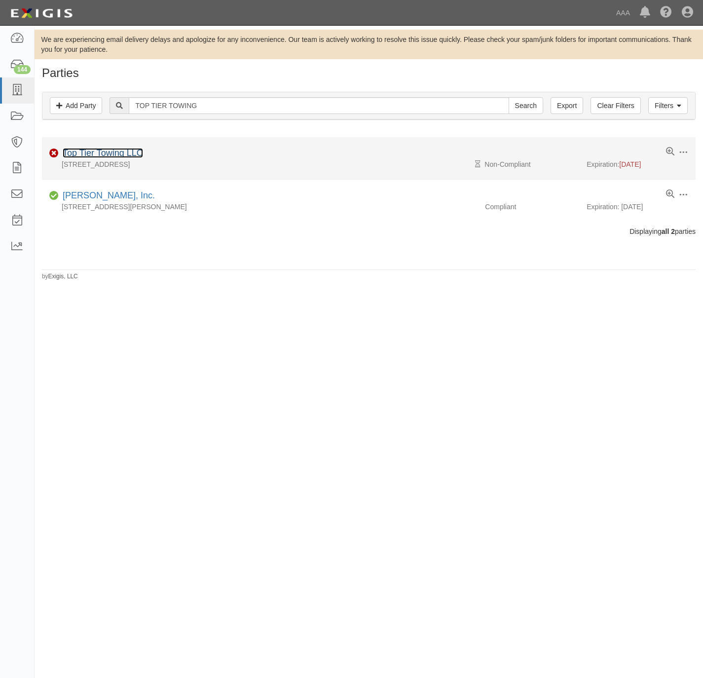
click at [113, 150] on link "Top Tier Towing LLC" at bounding box center [103, 153] width 80 height 10
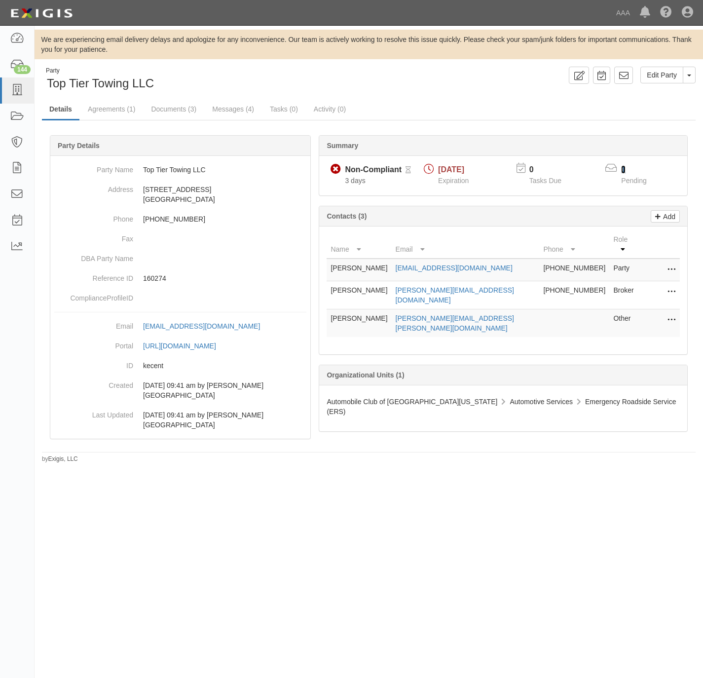
click at [625, 172] on link "1" at bounding box center [623, 169] width 4 height 8
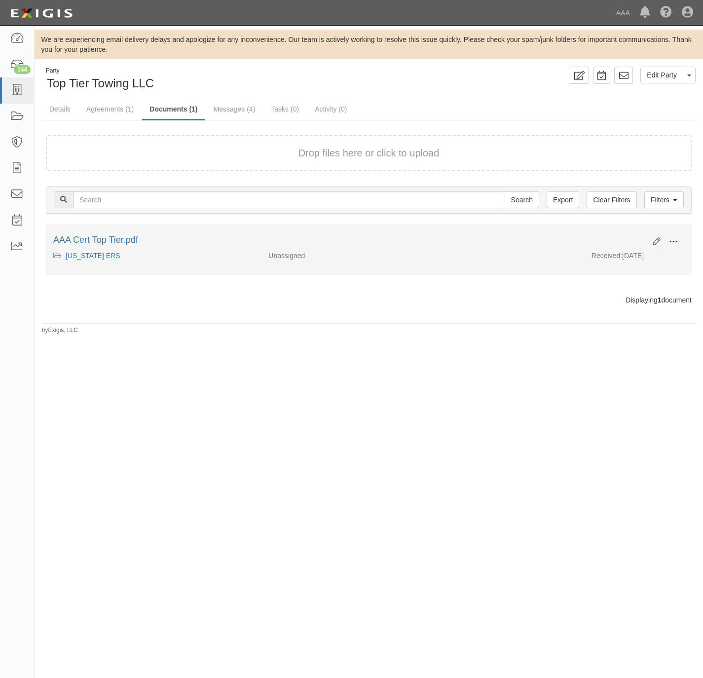
click at [678, 239] on button at bounding box center [674, 242] width 22 height 17
click at [635, 257] on link "View" at bounding box center [626, 256] width 78 height 18
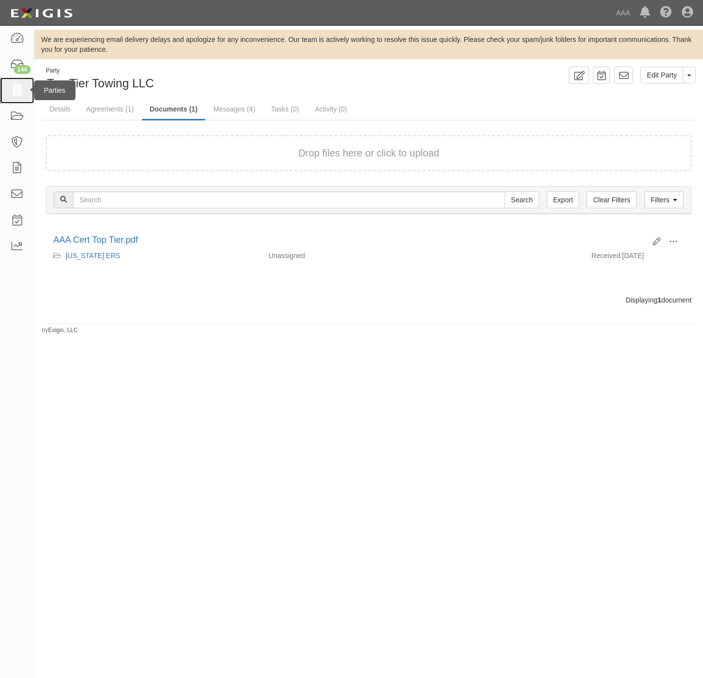
click at [27, 95] on link at bounding box center [17, 90] width 34 height 26
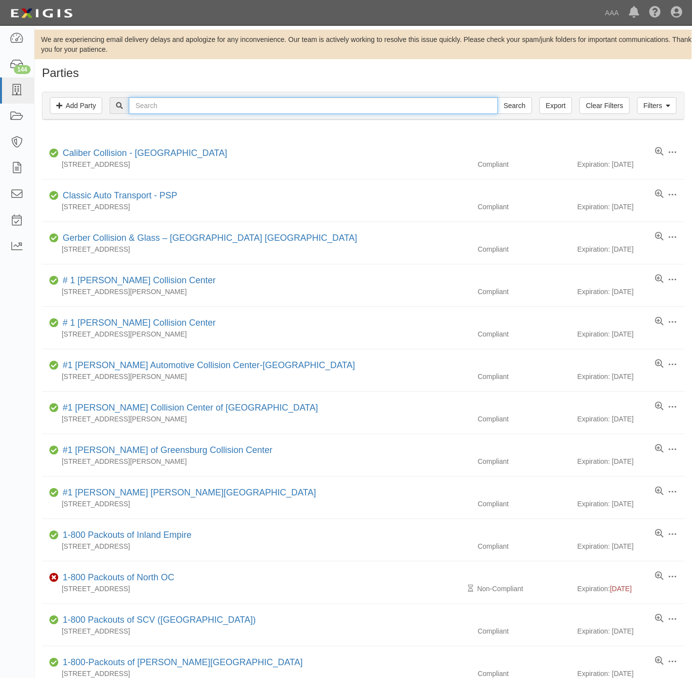
click at [360, 109] on input "text" at bounding box center [313, 105] width 369 height 17
paste input "[PERSON_NAME] Auto Service"
type input "[PERSON_NAME] Auto Service"
drag, startPoint x: 503, startPoint y: 107, endPoint x: 554, endPoint y: 118, distance: 51.7
click at [503, 107] on input "Search" at bounding box center [514, 105] width 35 height 17
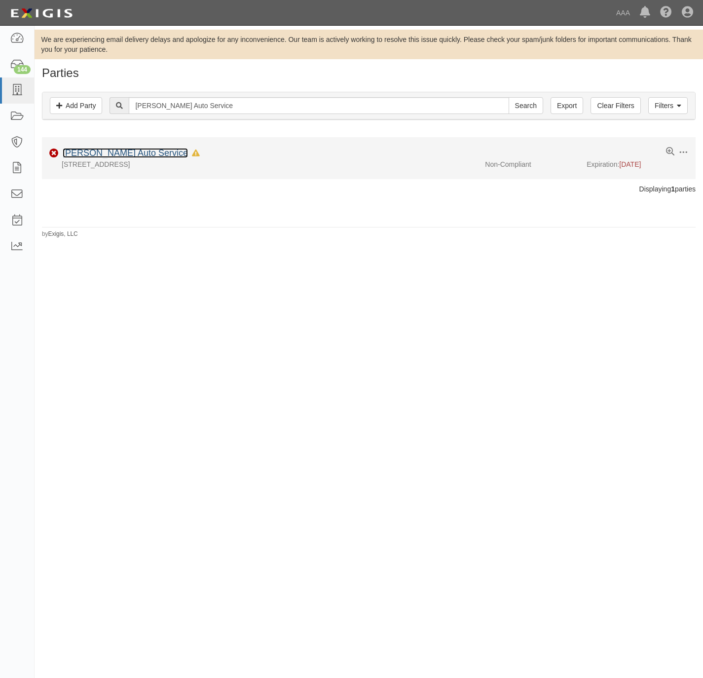
click at [126, 158] on link "[PERSON_NAME] Auto Service" at bounding box center [125, 153] width 125 height 10
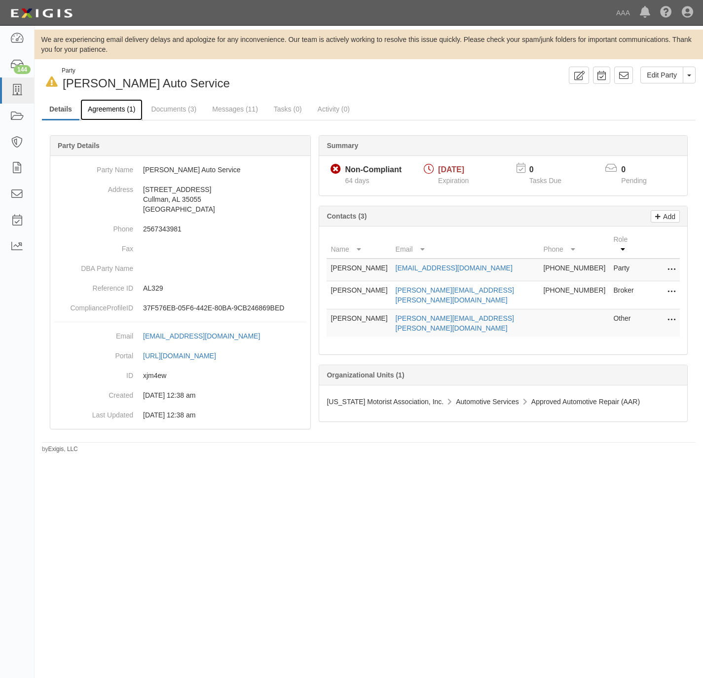
click at [102, 107] on link "Agreements (1)" at bounding box center [111, 109] width 62 height 21
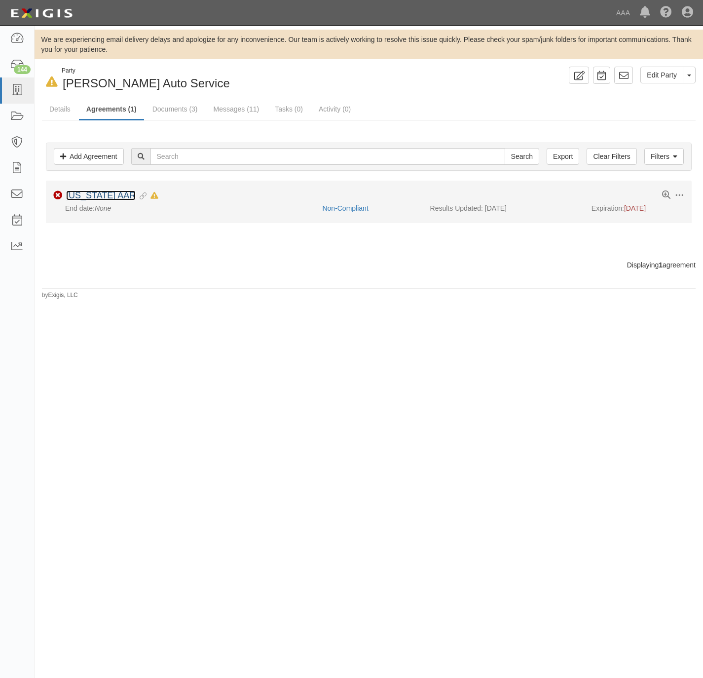
click at [104, 194] on link "[US_STATE] AAR" at bounding box center [101, 195] width 70 height 10
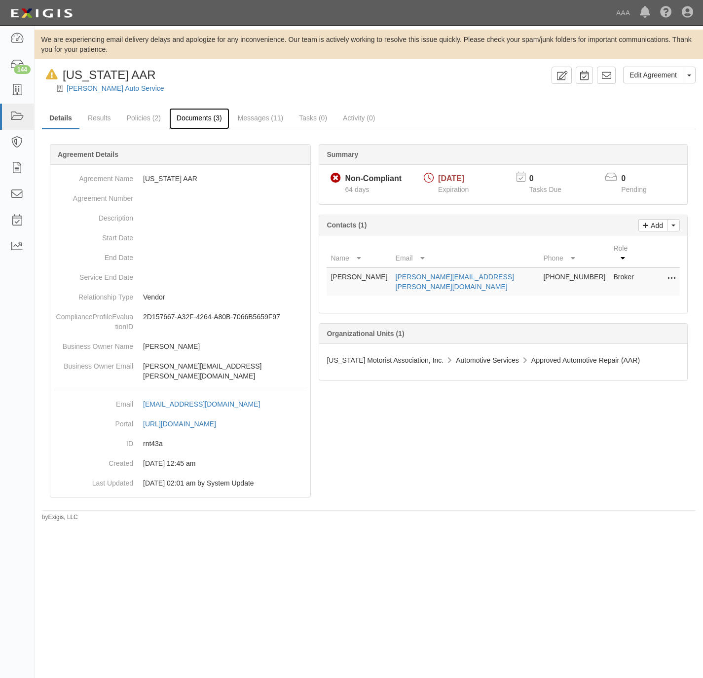
click at [199, 118] on link "Documents (3)" at bounding box center [199, 118] width 60 height 21
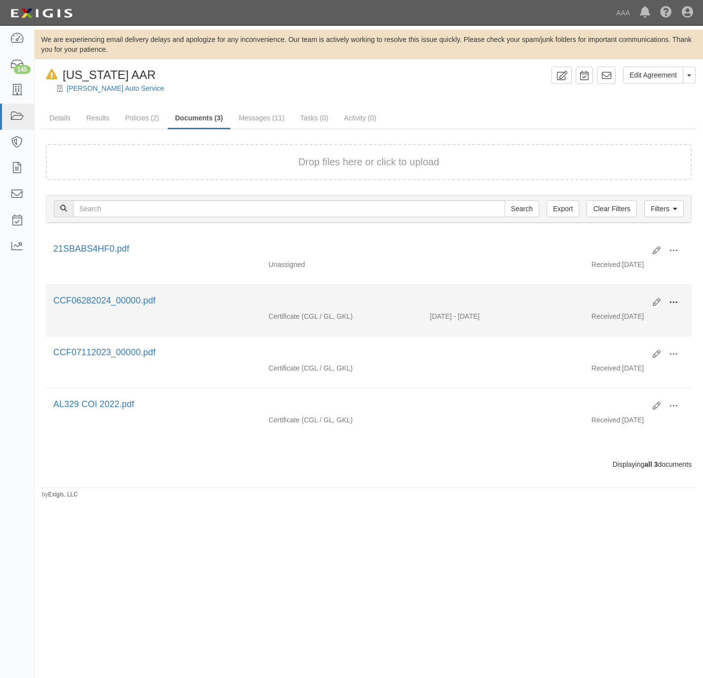
click at [676, 305] on span at bounding box center [673, 302] width 9 height 9
click at [634, 322] on link "View" at bounding box center [626, 317] width 78 height 18
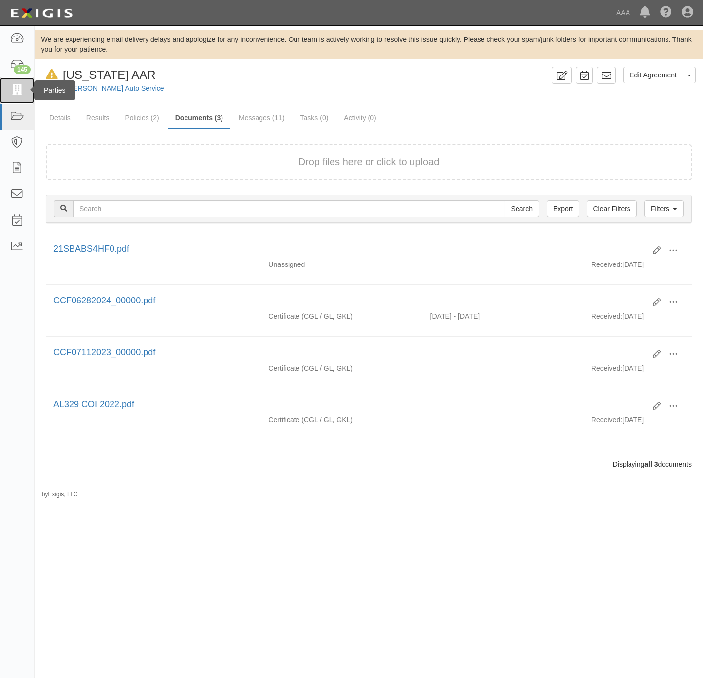
click at [17, 88] on icon at bounding box center [17, 90] width 14 height 11
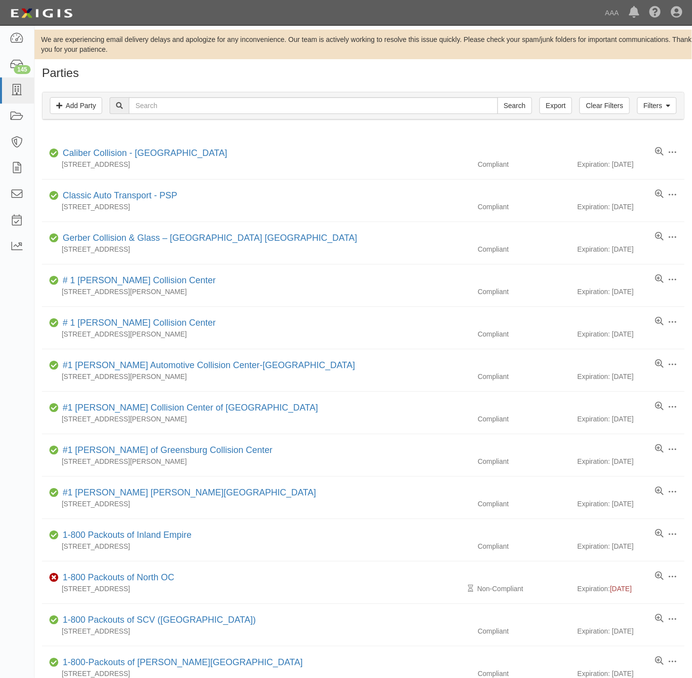
drag, startPoint x: 0, startPoint y: 0, endPoint x: 157, endPoint y: 113, distance: 193.4
click at [157, 113] on div "Search" at bounding box center [321, 105] width 422 height 17
click at [157, 112] on input "text" at bounding box center [313, 105] width 369 height 17
paste input "Ace Towing"
type input "Ace Towing"
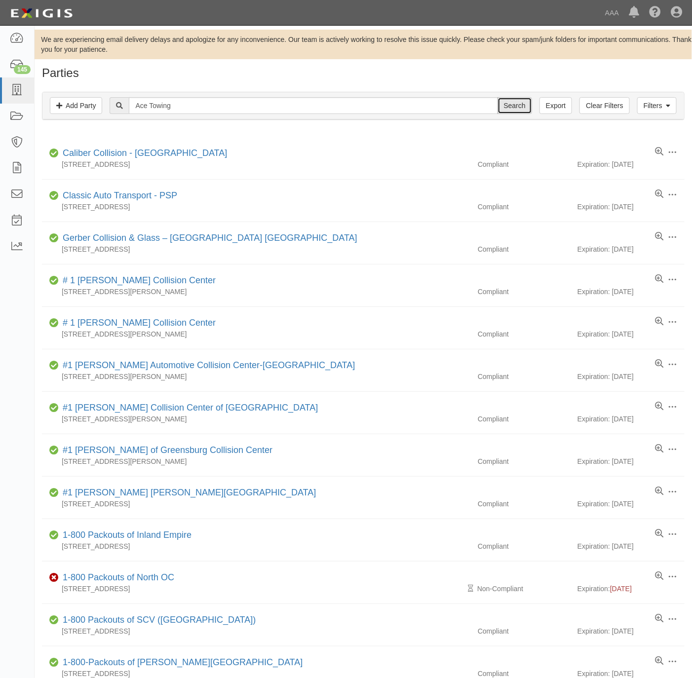
click at [508, 100] on input "Search" at bounding box center [514, 105] width 35 height 17
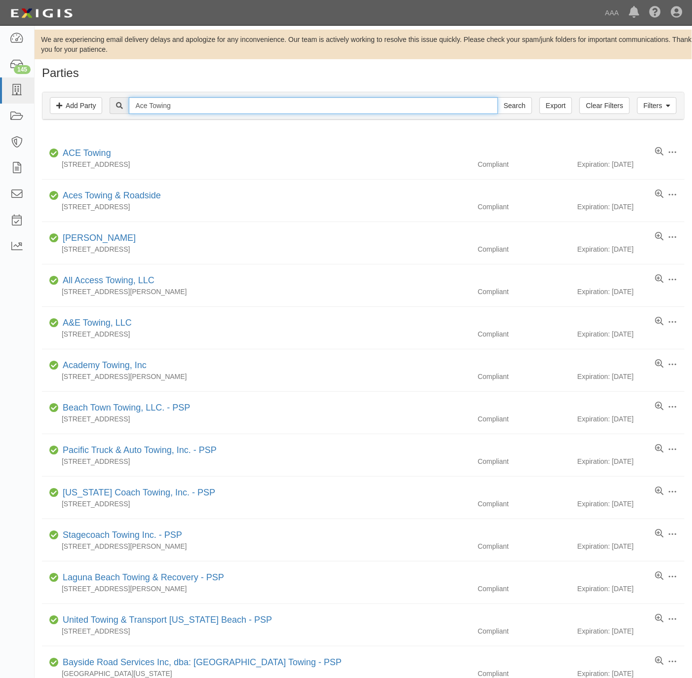
click at [216, 98] on input "Ace Towing" at bounding box center [313, 105] width 369 height 17
click at [215, 110] on input "Ace Towing" at bounding box center [313, 105] width 369 height 17
paste input "160385"
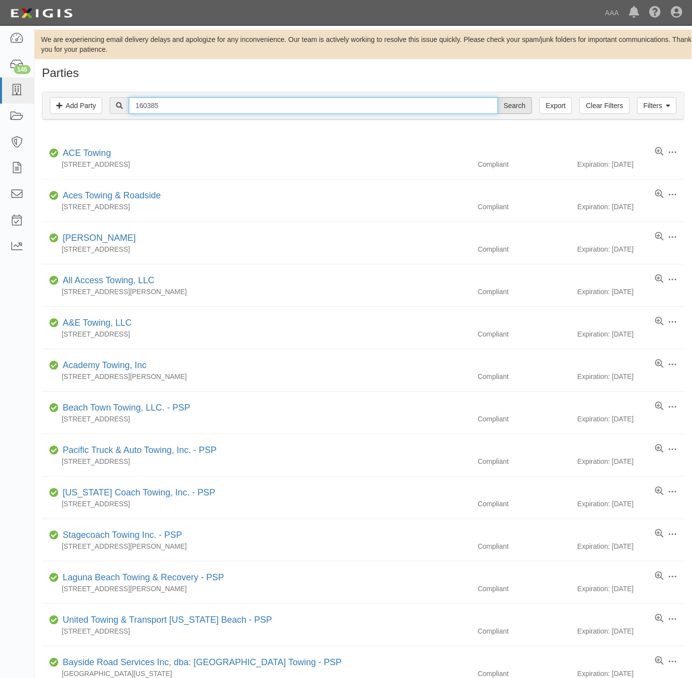
type input "160385"
drag, startPoint x: 513, startPoint y: 113, endPoint x: 520, endPoint y: 105, distance: 10.5
click at [513, 108] on input "Search" at bounding box center [514, 105] width 35 height 17
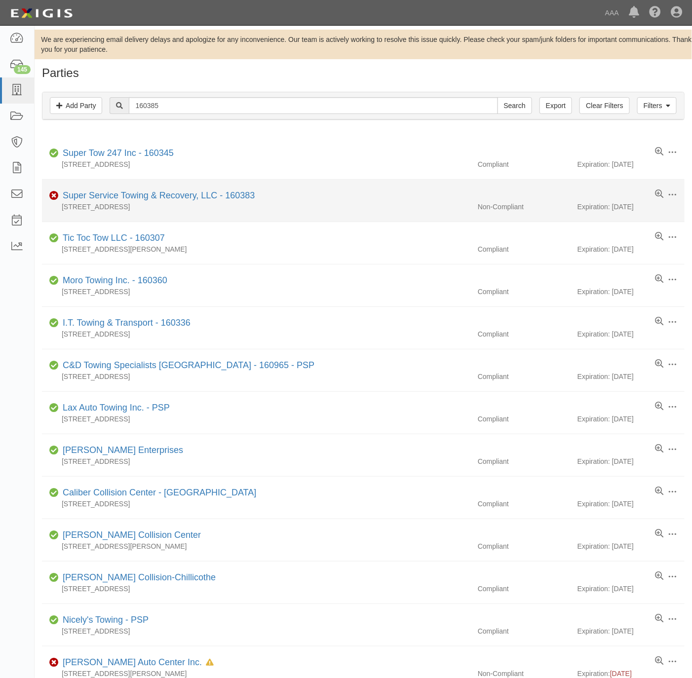
click at [113, 203] on div "[STREET_ADDRESS]" at bounding box center [256, 207] width 428 height 10
click at [186, 194] on link "Super Service Towing & Recovery, LLC - 160383" at bounding box center [159, 195] width 192 height 10
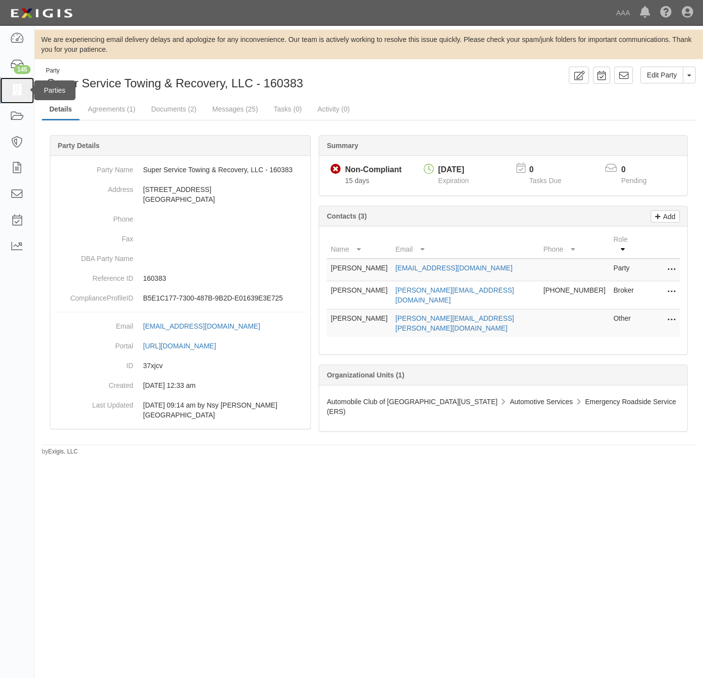
click at [24, 94] on link at bounding box center [17, 90] width 34 height 26
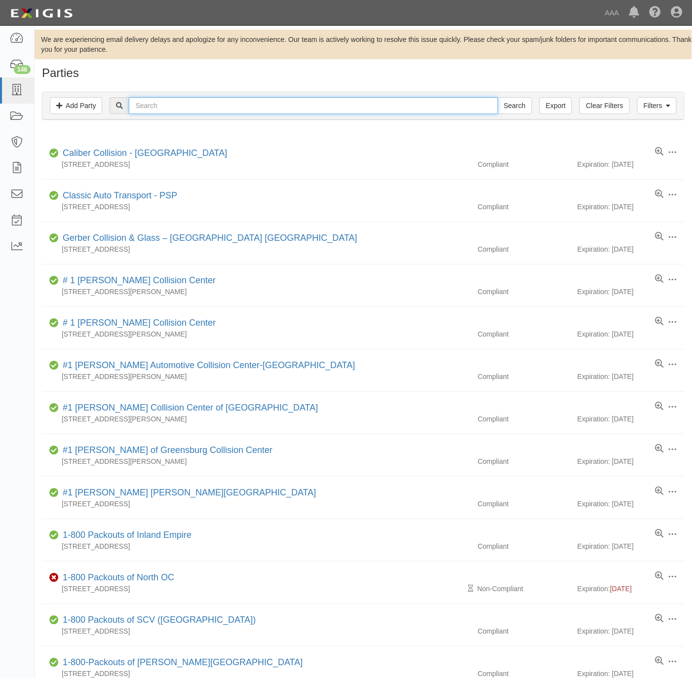
click at [350, 109] on input "text" at bounding box center [313, 105] width 369 height 17
paste input "[PERSON_NAME]'s Auto Service"
type input "[PERSON_NAME]'s Auto Service"
click at [522, 105] on input "Search" at bounding box center [514, 105] width 35 height 17
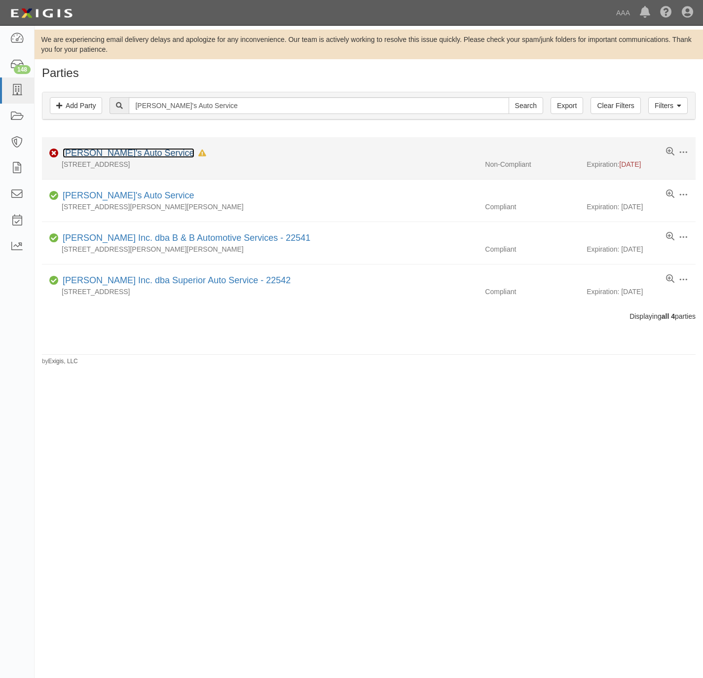
click at [103, 154] on link "[PERSON_NAME]'s Auto Service" at bounding box center [129, 153] width 132 height 10
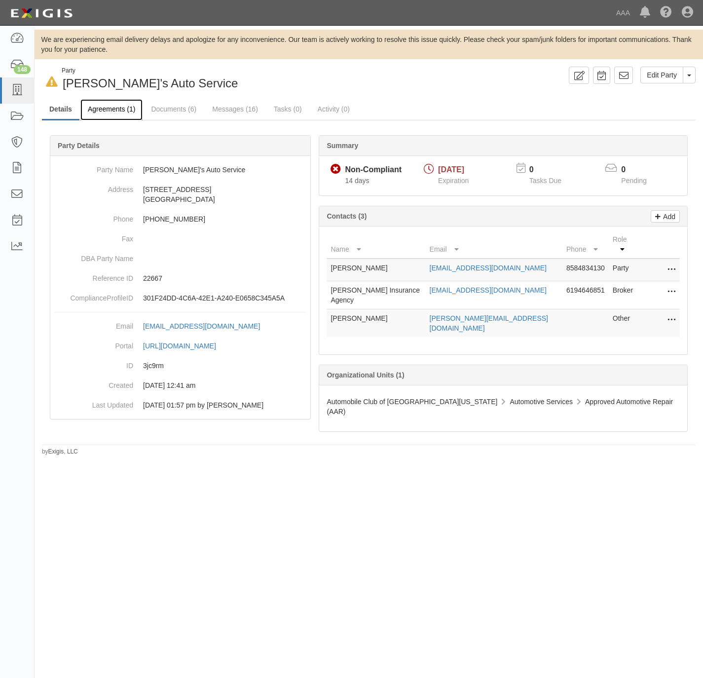
click at [120, 105] on link "Agreements (1)" at bounding box center [111, 109] width 62 height 21
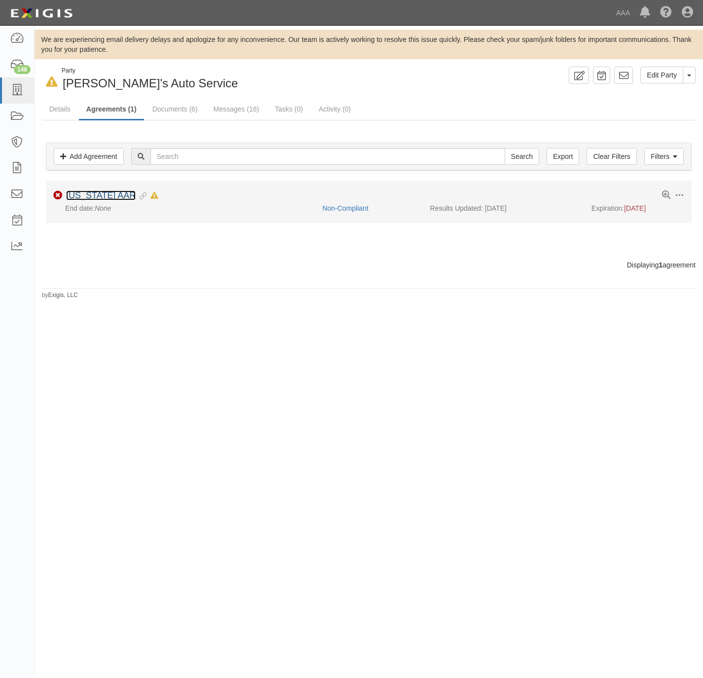
click at [81, 200] on link "[US_STATE] AAR" at bounding box center [101, 195] width 70 height 10
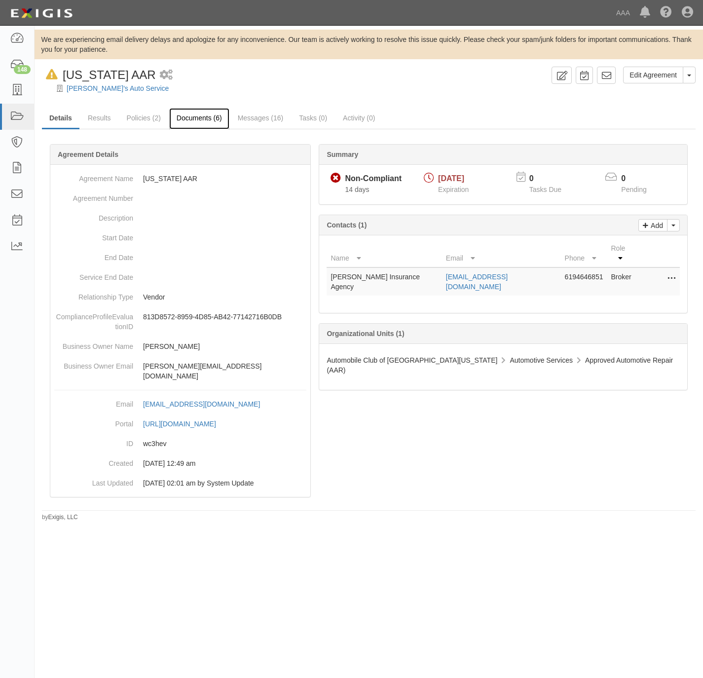
click at [207, 116] on link "Documents (6)" at bounding box center [199, 118] width 60 height 21
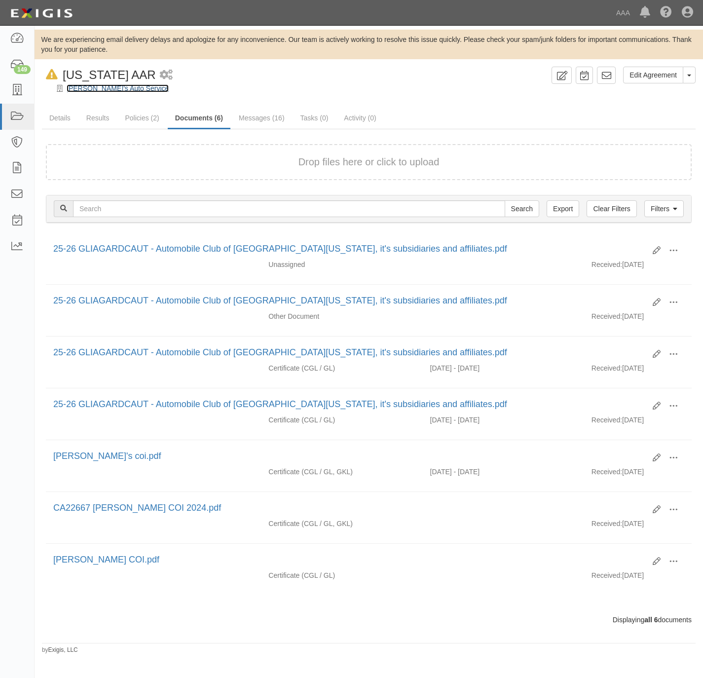
click at [101, 86] on link "[PERSON_NAME]'s Auto Service" at bounding box center [118, 88] width 102 height 8
